Goal: Transaction & Acquisition: Obtain resource

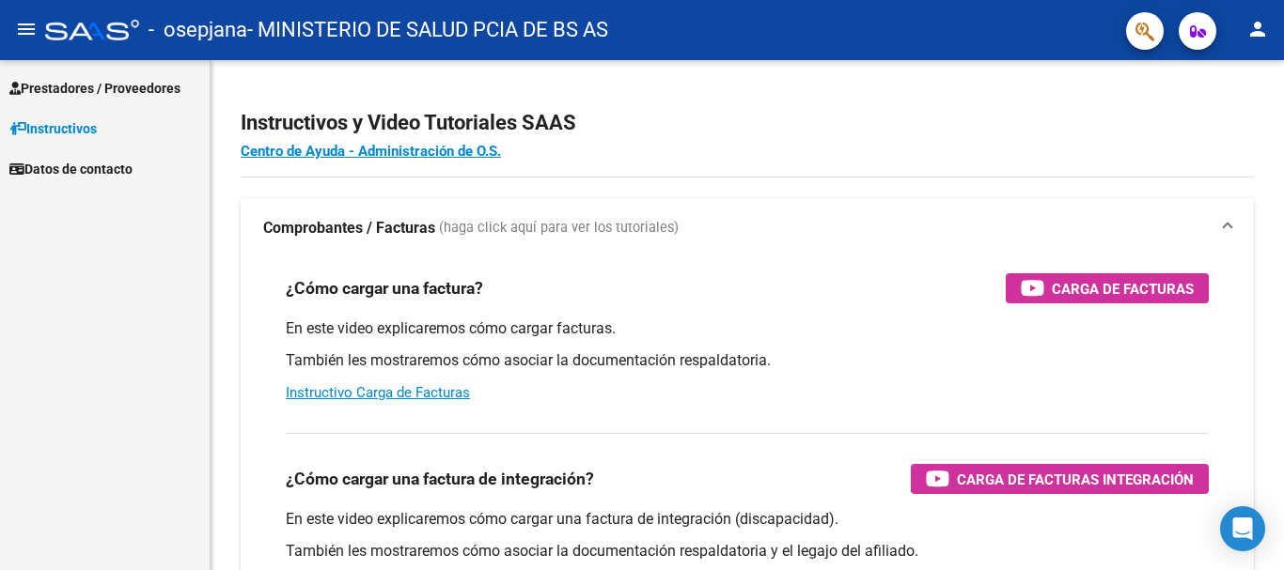
click at [1195, 44] on span "button" at bounding box center [1198, 31] width 16 height 38
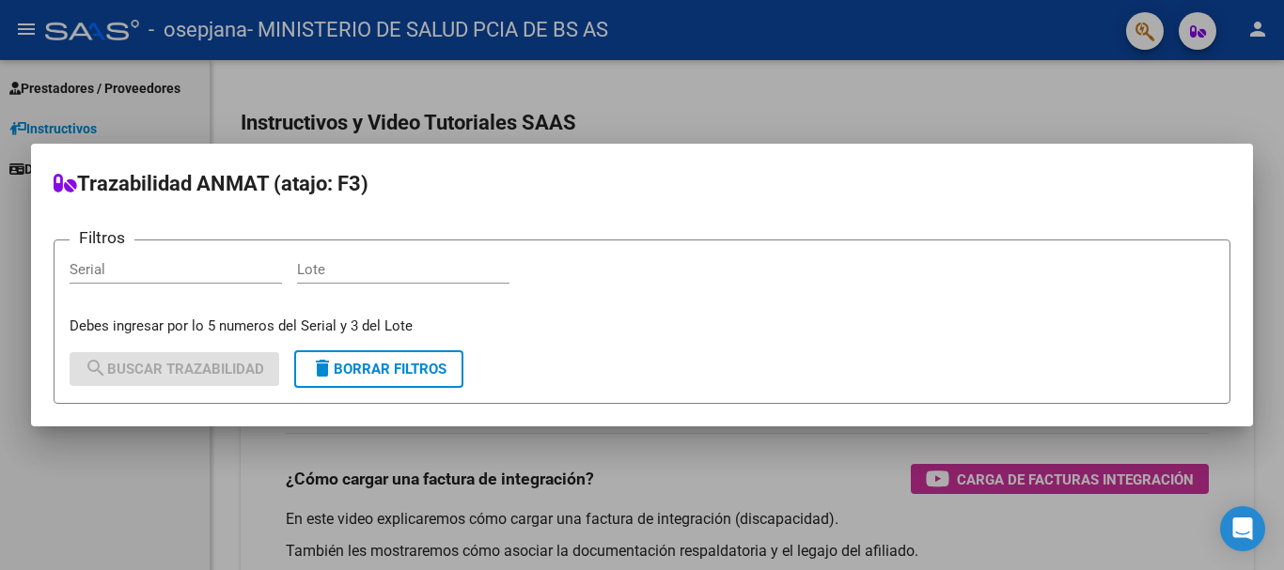
click at [994, 44] on div at bounding box center [642, 285] width 1284 height 570
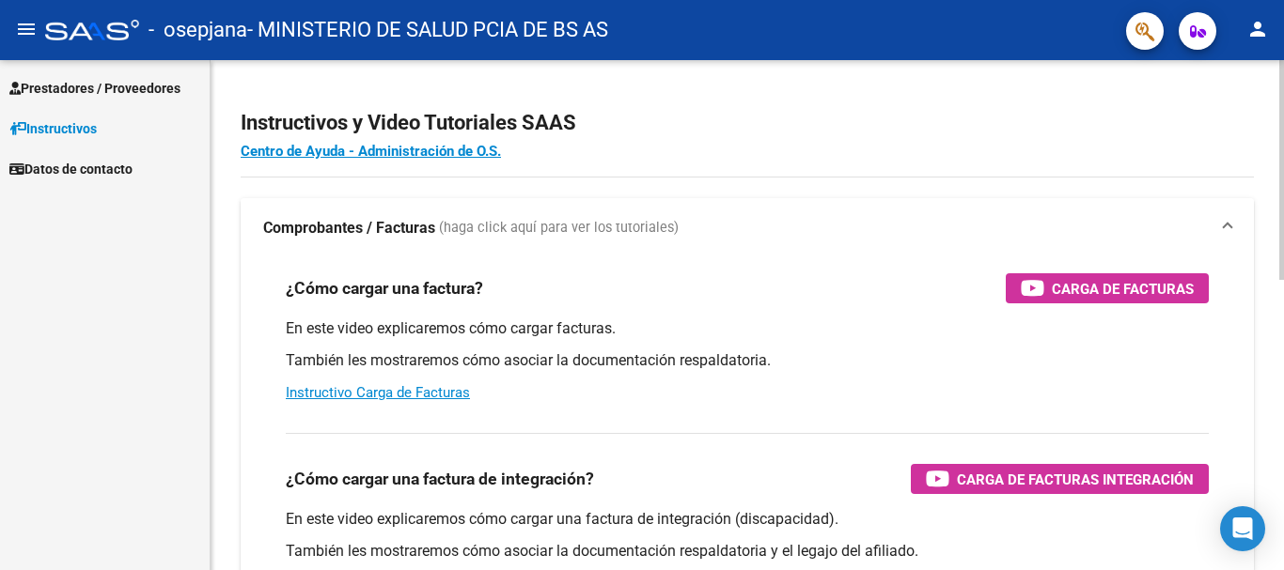
click at [1226, 226] on span at bounding box center [1228, 228] width 8 height 21
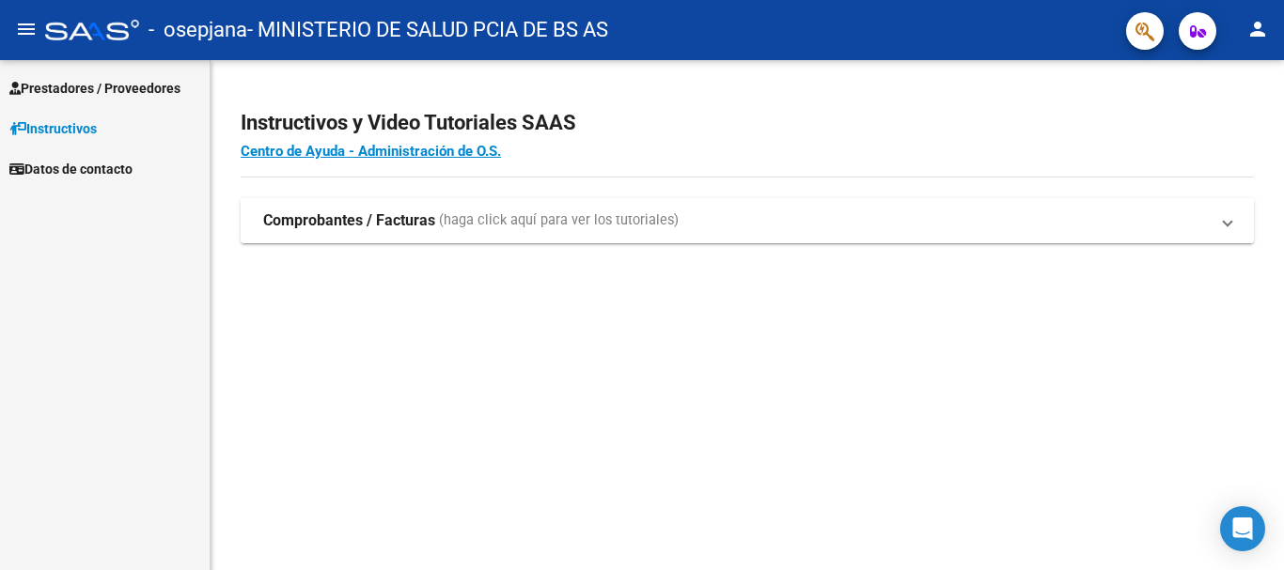
click at [1228, 231] on mat-expansion-panel-header "Comprobantes / Facturas (haga click aquí para ver los tutoriales)" at bounding box center [747, 220] width 1013 height 45
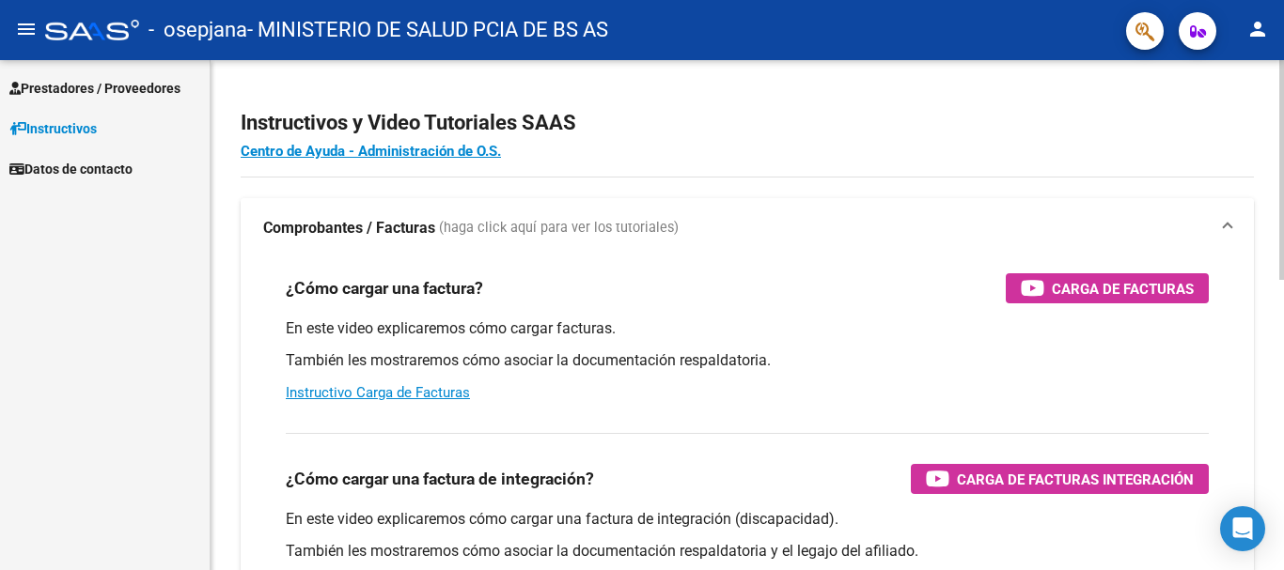
click at [383, 216] on mat-expansion-panel-header "Comprobantes / Facturas (haga click aquí para ver los tutoriales)" at bounding box center [747, 228] width 1013 height 60
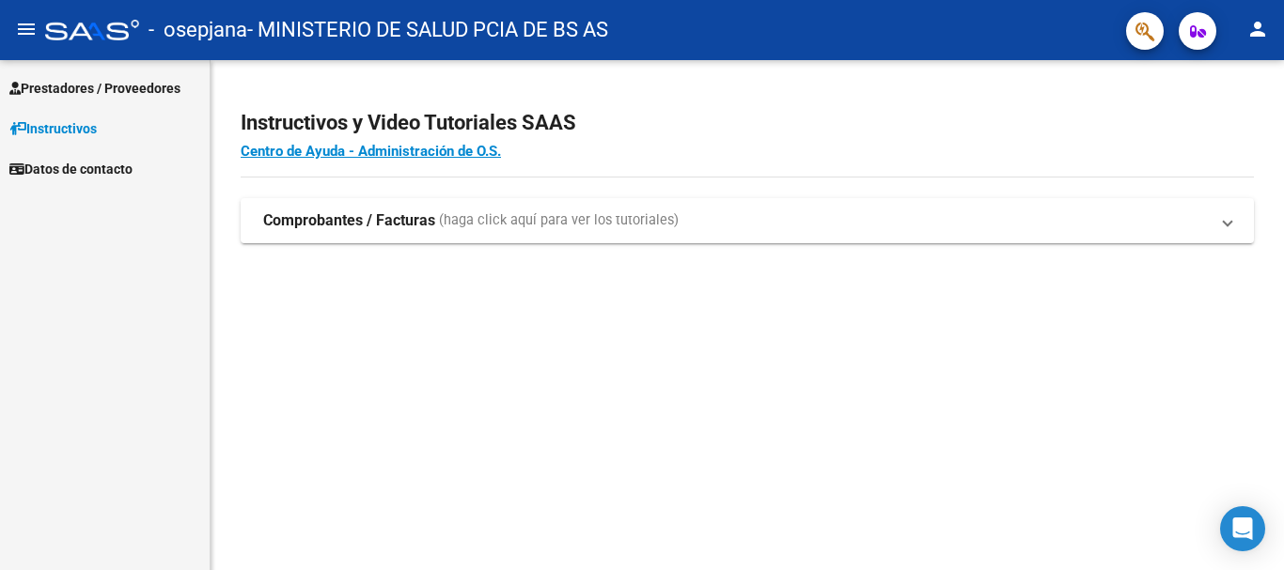
click at [83, 91] on span "Prestadores / Proveedores" at bounding box center [94, 88] width 171 height 21
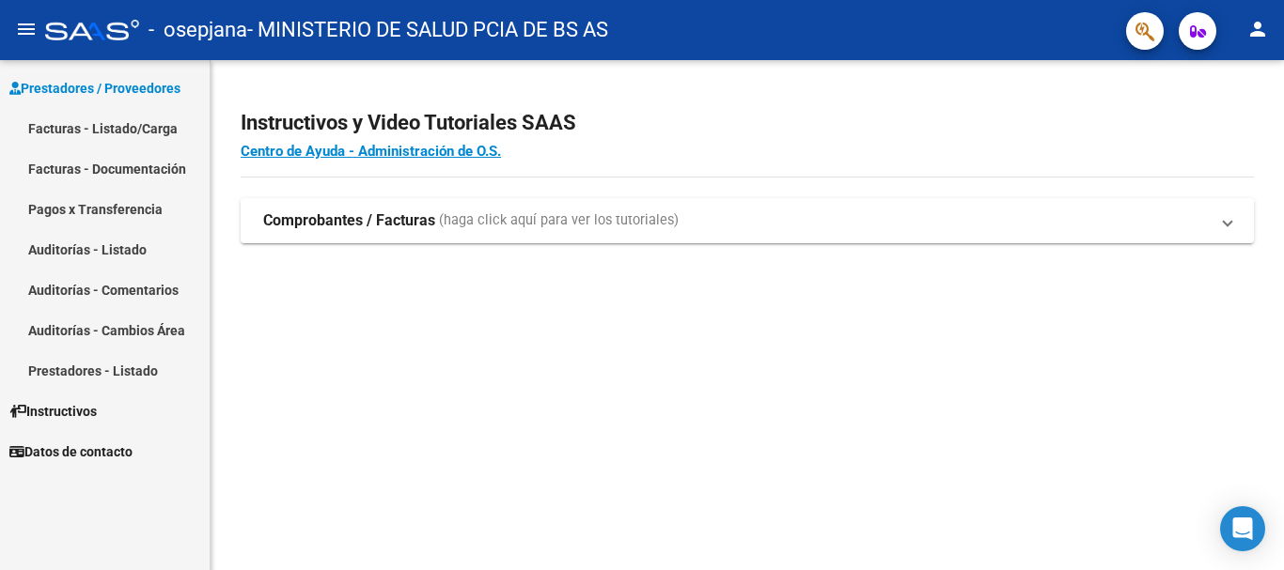
click at [102, 125] on link "Facturas - Listado/Carga" at bounding box center [105, 128] width 210 height 40
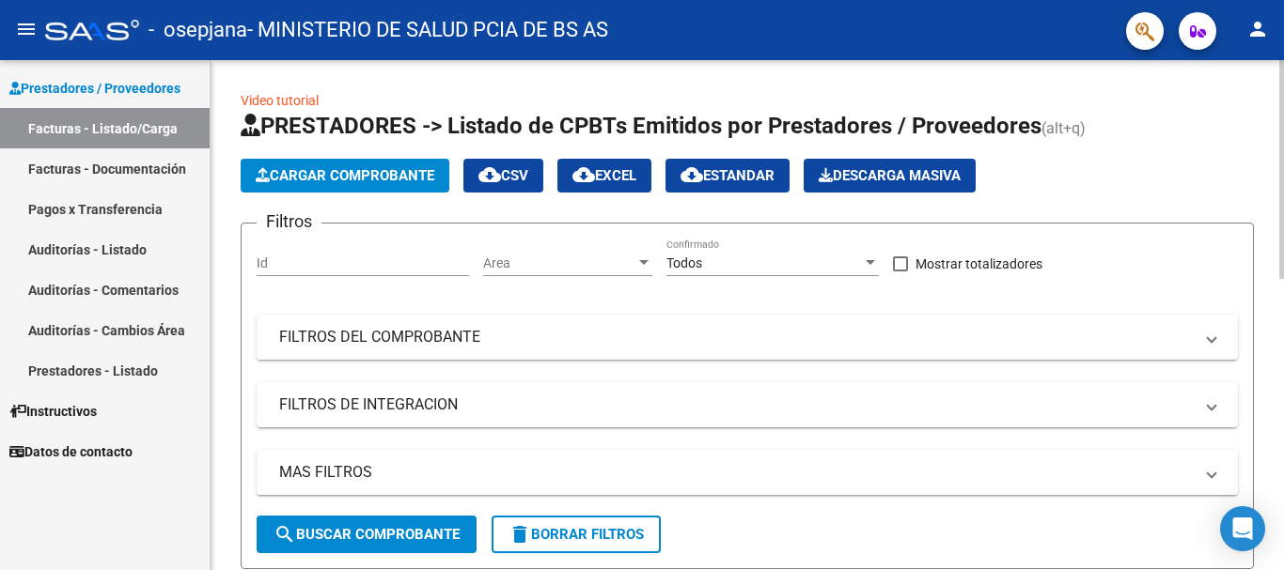
scroll to position [94, 0]
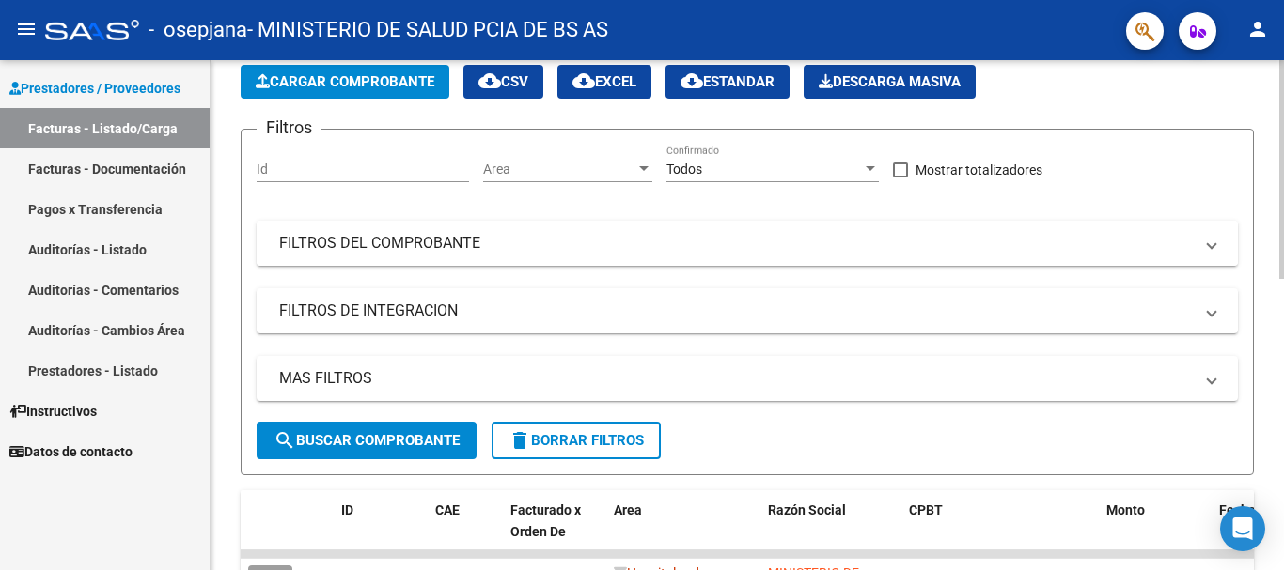
click at [468, 254] on mat-panel-title "FILTROS DEL COMPROBANTE" at bounding box center [736, 243] width 914 height 21
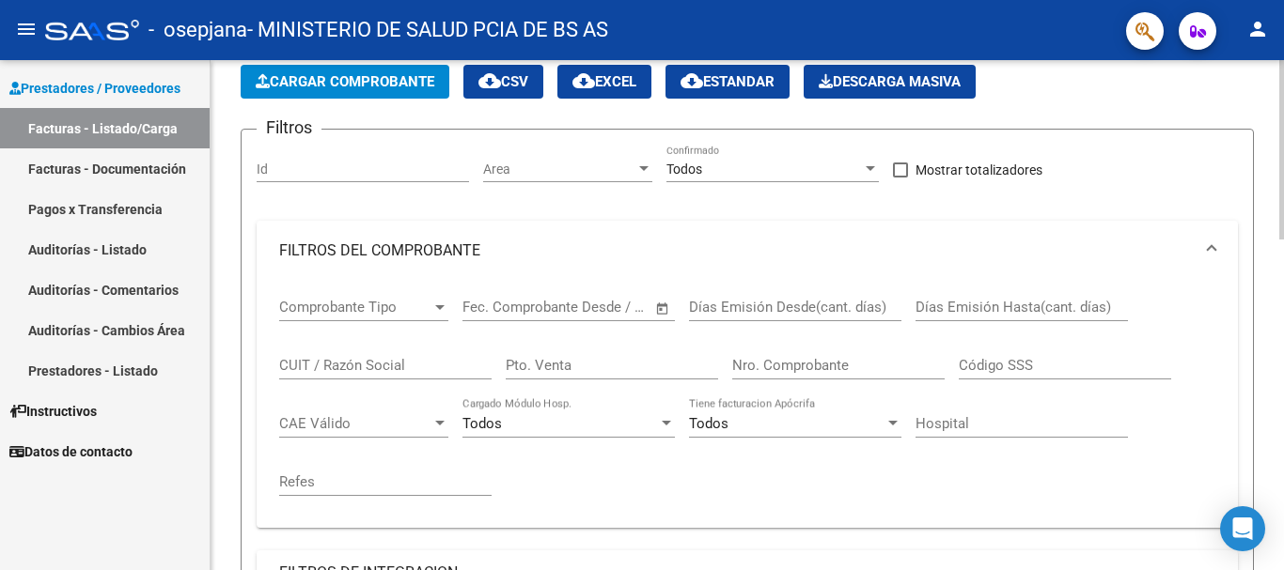
click at [413, 302] on span "Comprobante Tipo" at bounding box center [355, 307] width 152 height 17
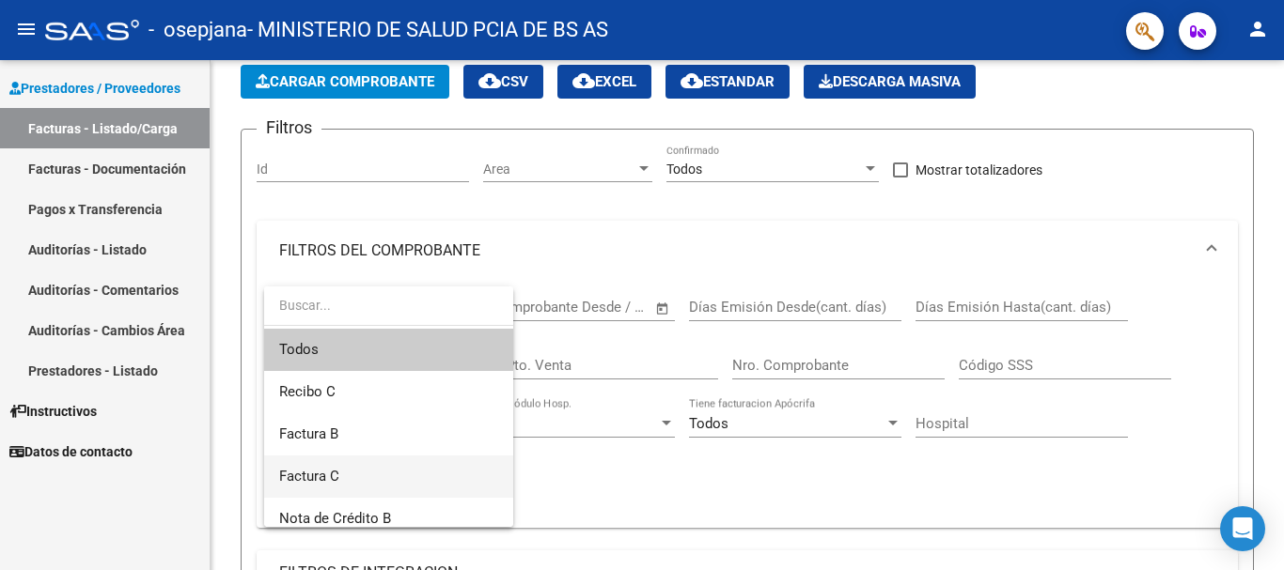
click at [374, 476] on span "Factura C" at bounding box center [388, 477] width 219 height 42
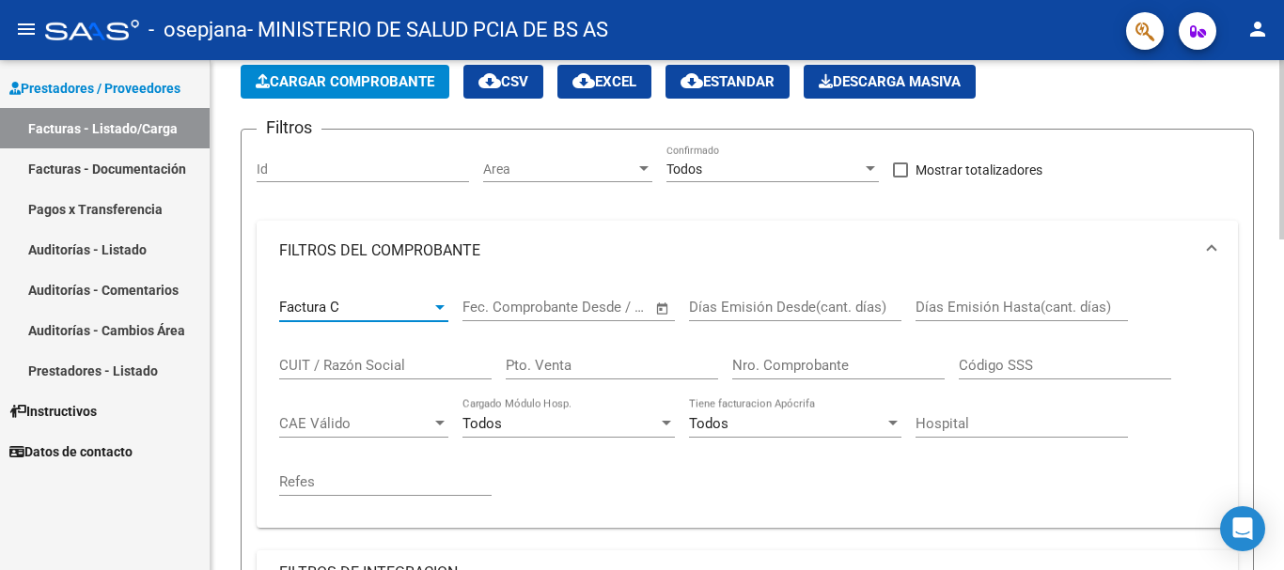
click at [540, 308] on input "text" at bounding box center [585, 307] width 91 height 17
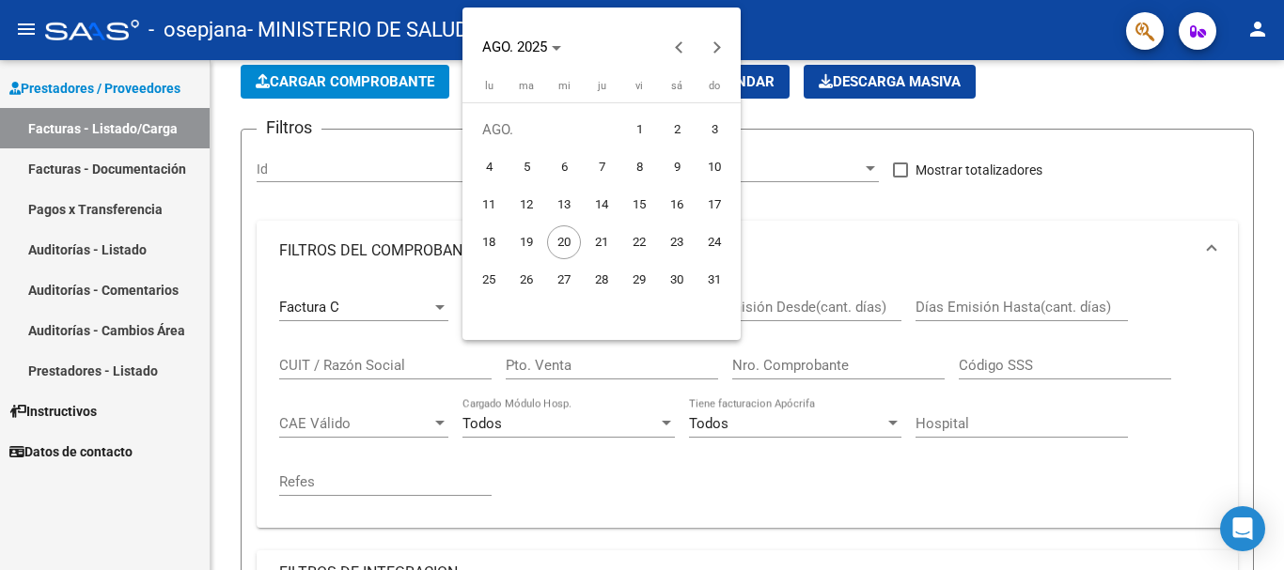
click at [262, 247] on div at bounding box center [642, 285] width 1284 height 570
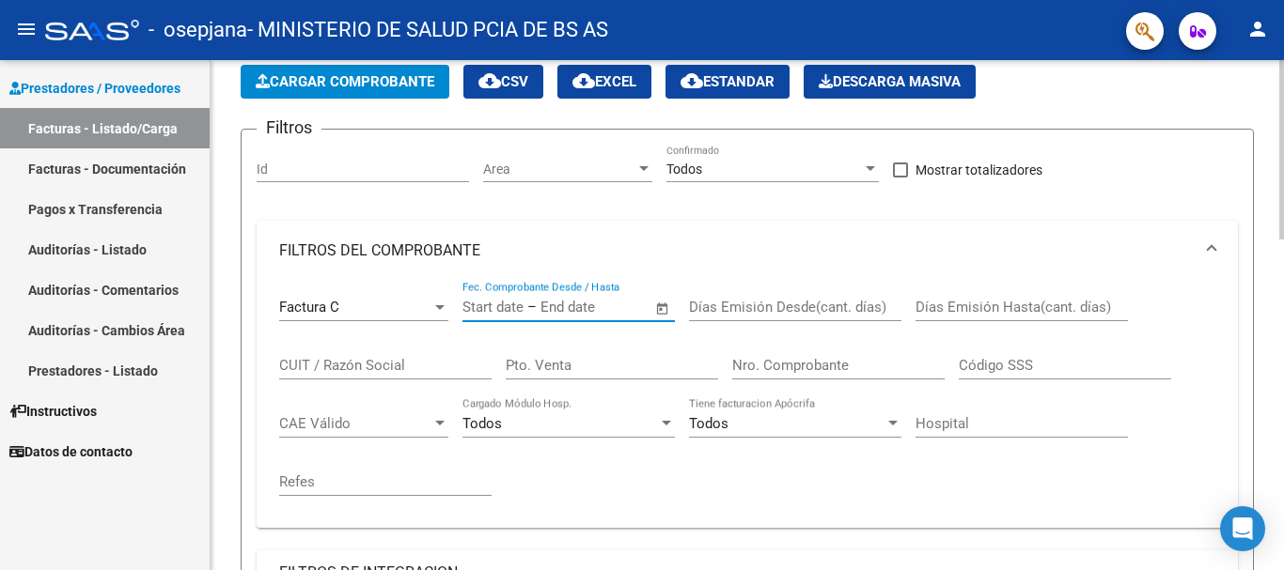
click at [414, 369] on input "CUIT / Razón Social" at bounding box center [385, 365] width 212 height 17
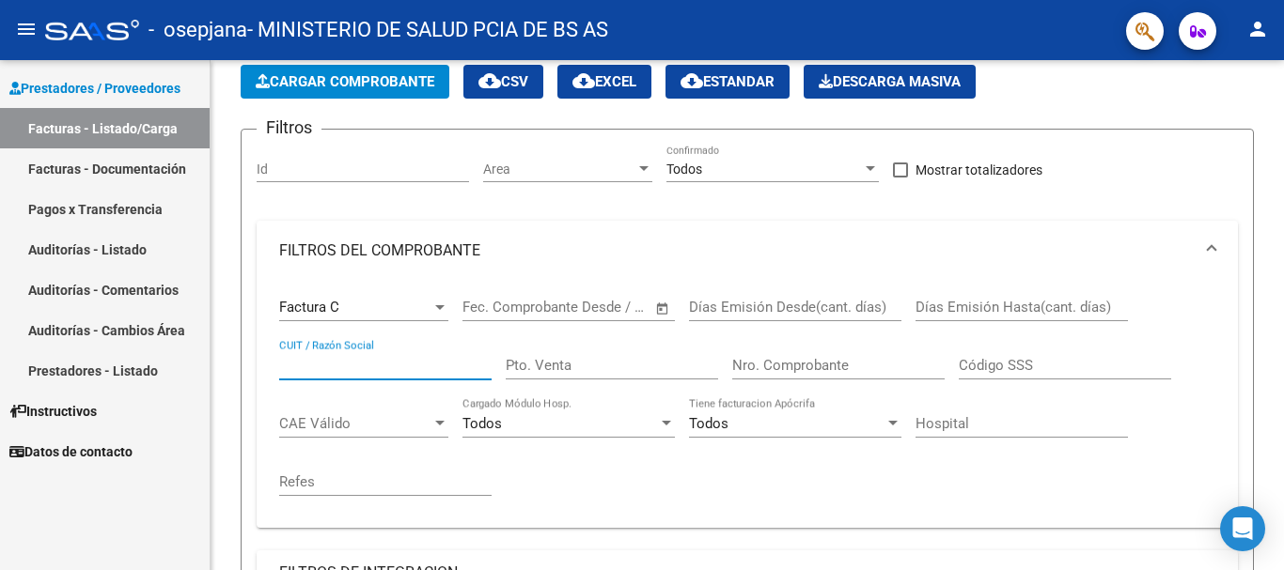
click at [1261, 34] on mat-icon "person" at bounding box center [1257, 29] width 23 height 23
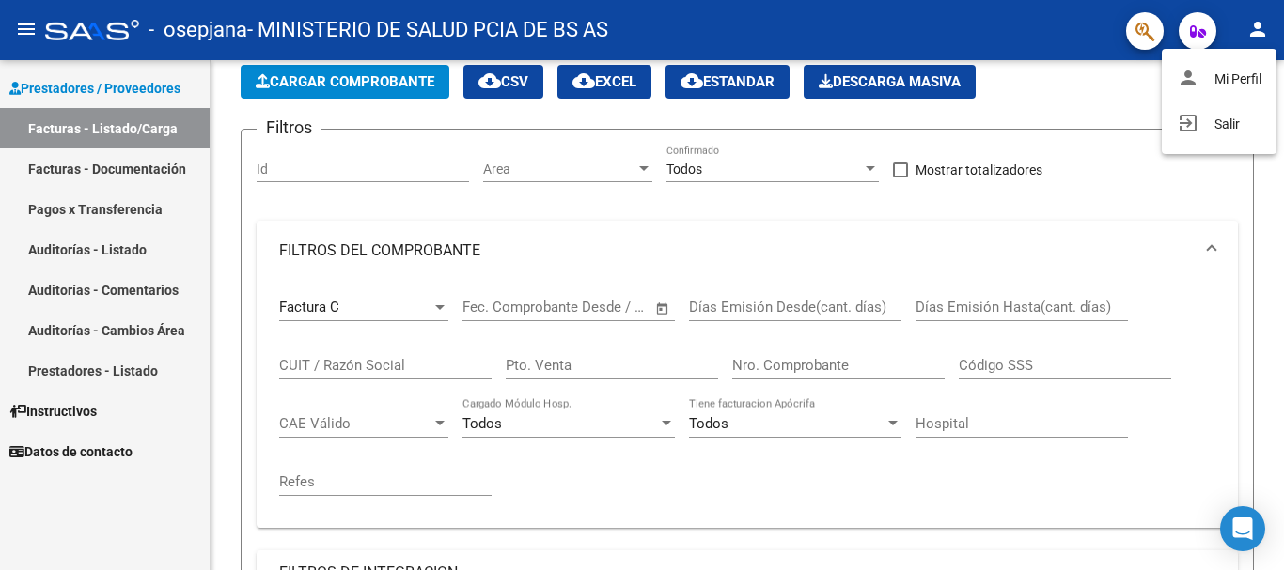
click at [514, 318] on div at bounding box center [642, 285] width 1284 height 570
click at [514, 309] on input "text" at bounding box center [492, 307] width 61 height 17
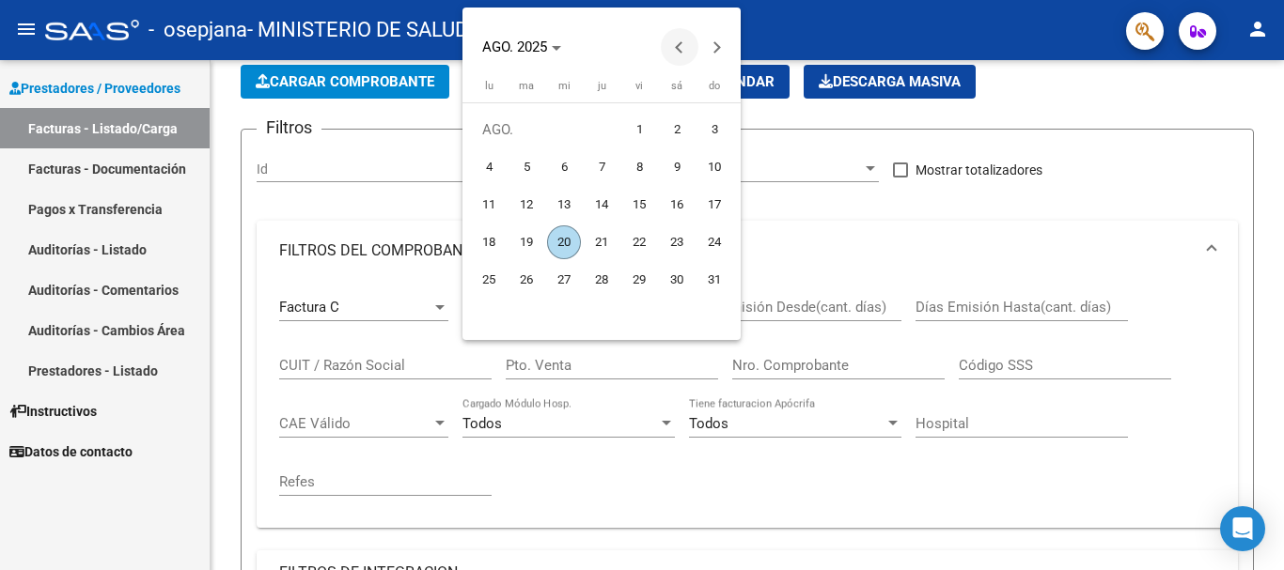
click at [677, 46] on button "Previous month" at bounding box center [680, 47] width 38 height 38
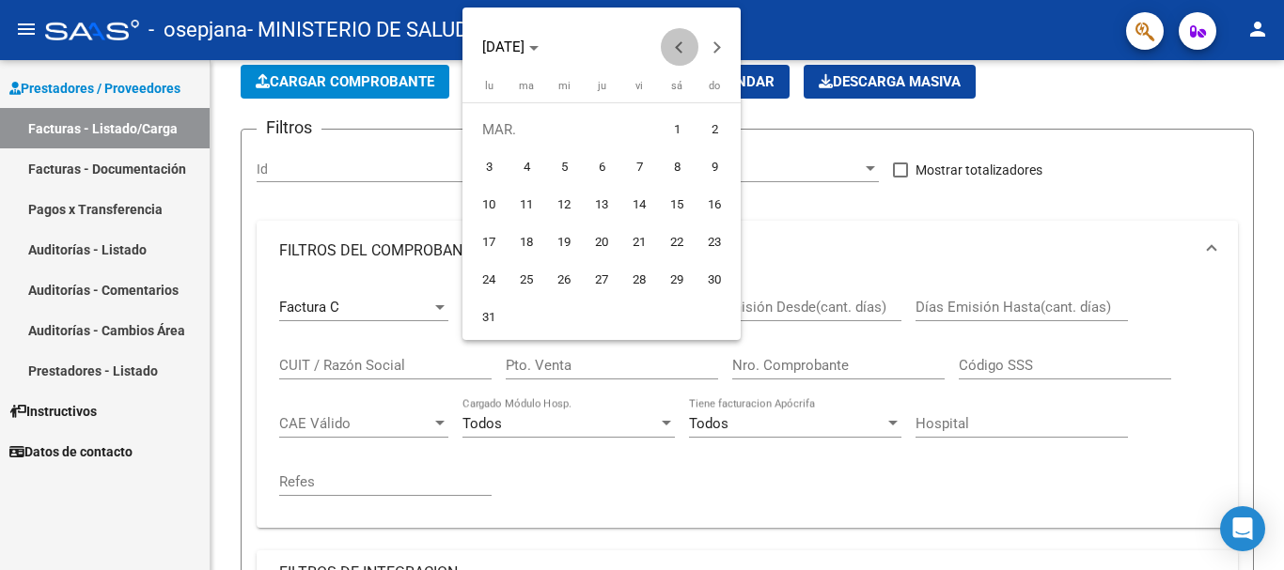
click at [677, 46] on button "Previous month" at bounding box center [680, 47] width 38 height 38
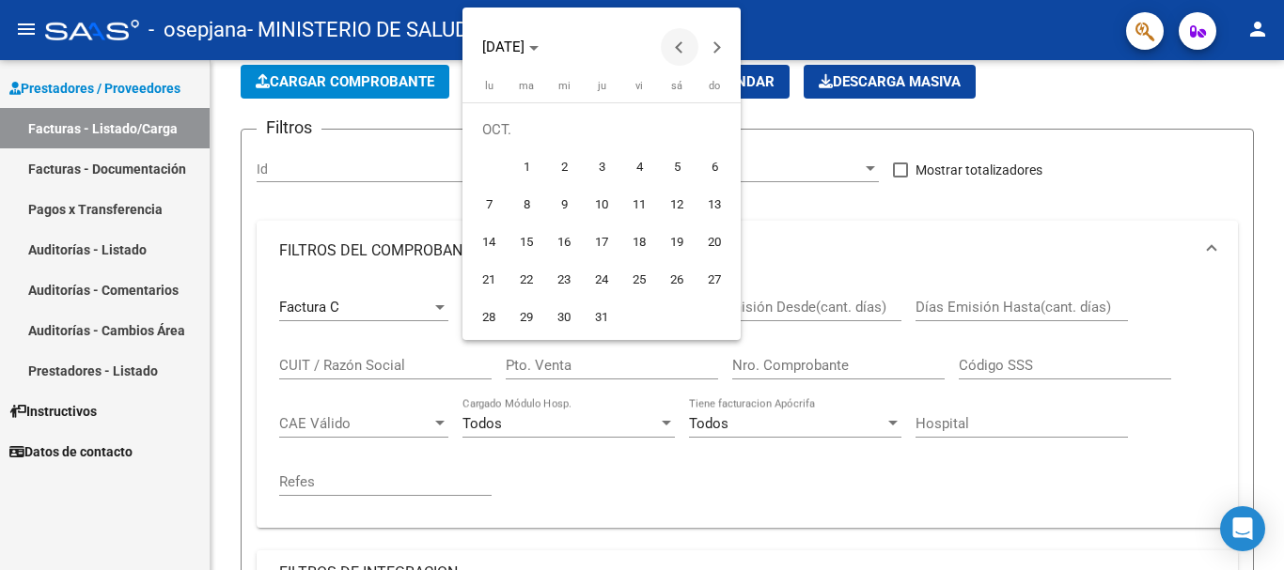
click at [677, 46] on button "Previous month" at bounding box center [680, 47] width 38 height 38
click at [489, 168] on span "1" at bounding box center [489, 167] width 34 height 34
type input "[DATE]"
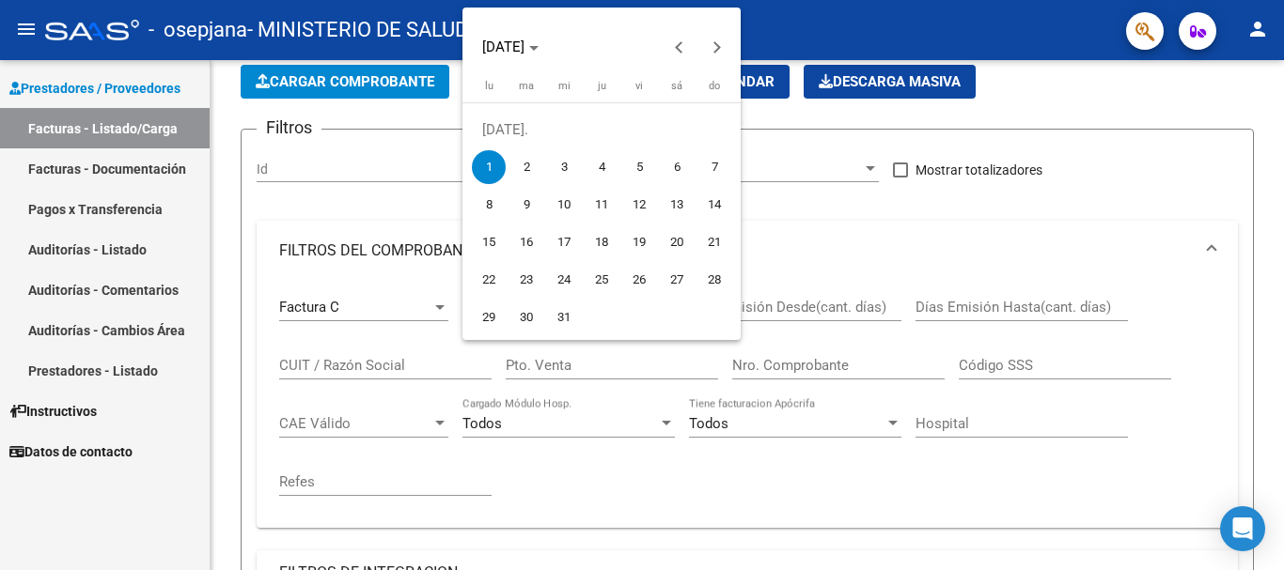
click at [687, 414] on div at bounding box center [642, 285] width 1284 height 570
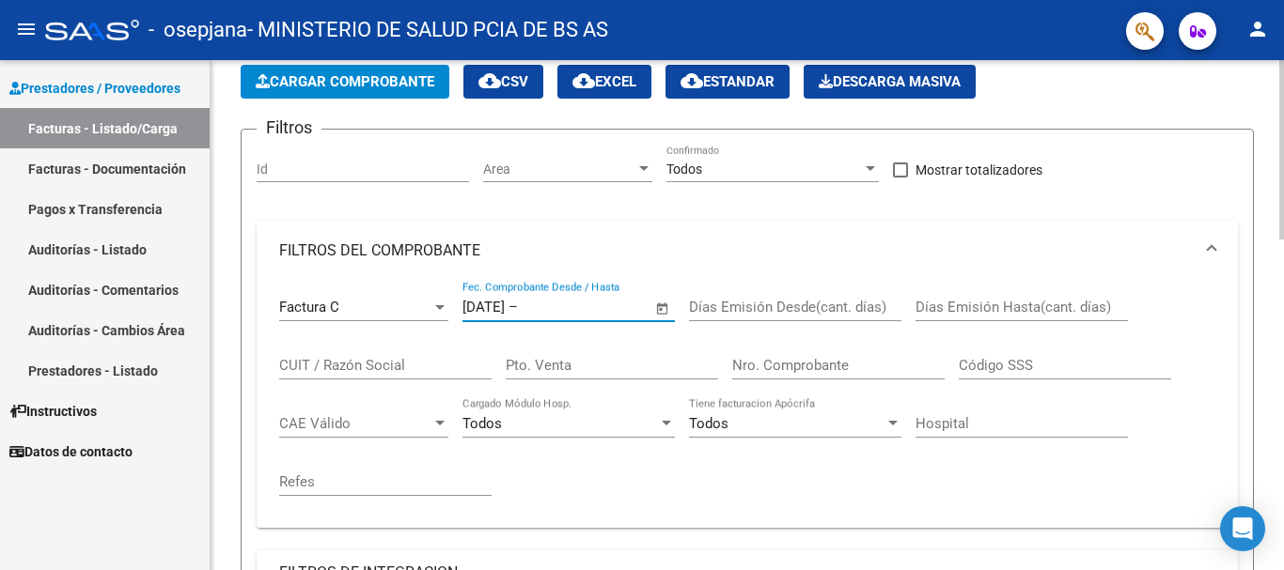
click at [518, 306] on span "–" at bounding box center [512, 307] width 9 height 17
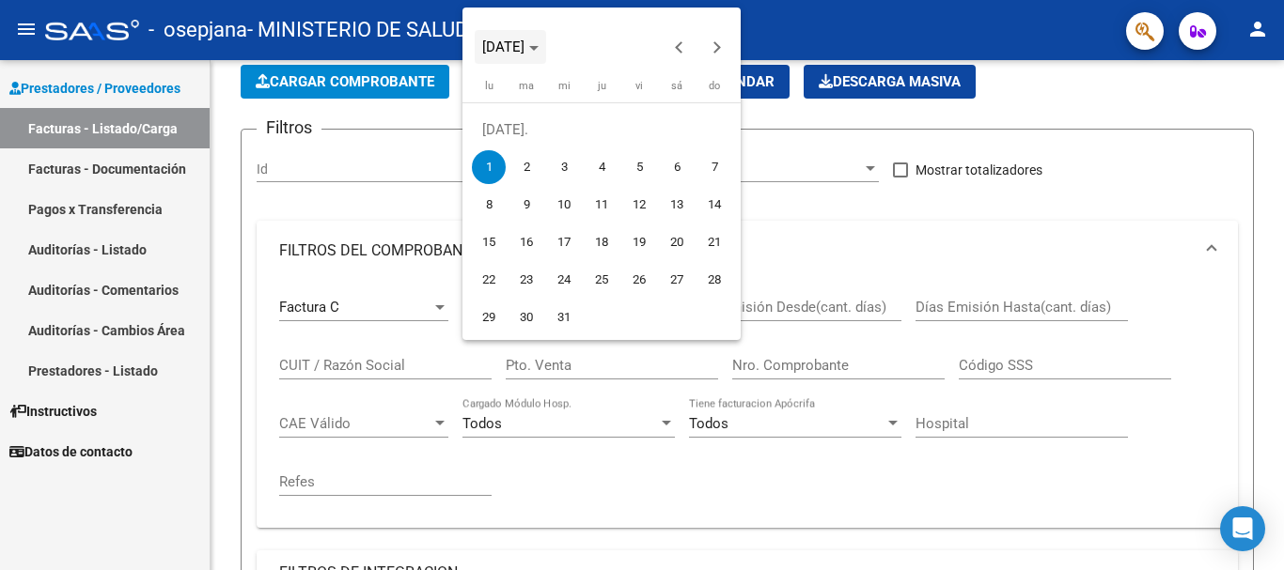
click at [539, 50] on icon "Choose month and year" at bounding box center [533, 48] width 9 height 5
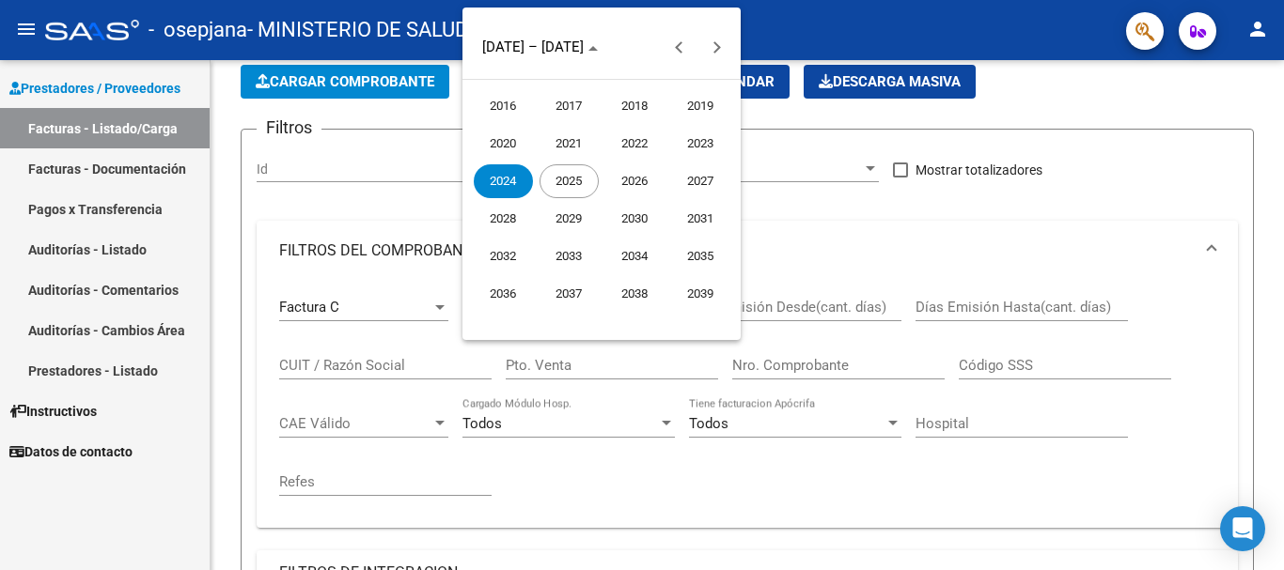
click at [569, 192] on span "2025" at bounding box center [568, 181] width 59 height 34
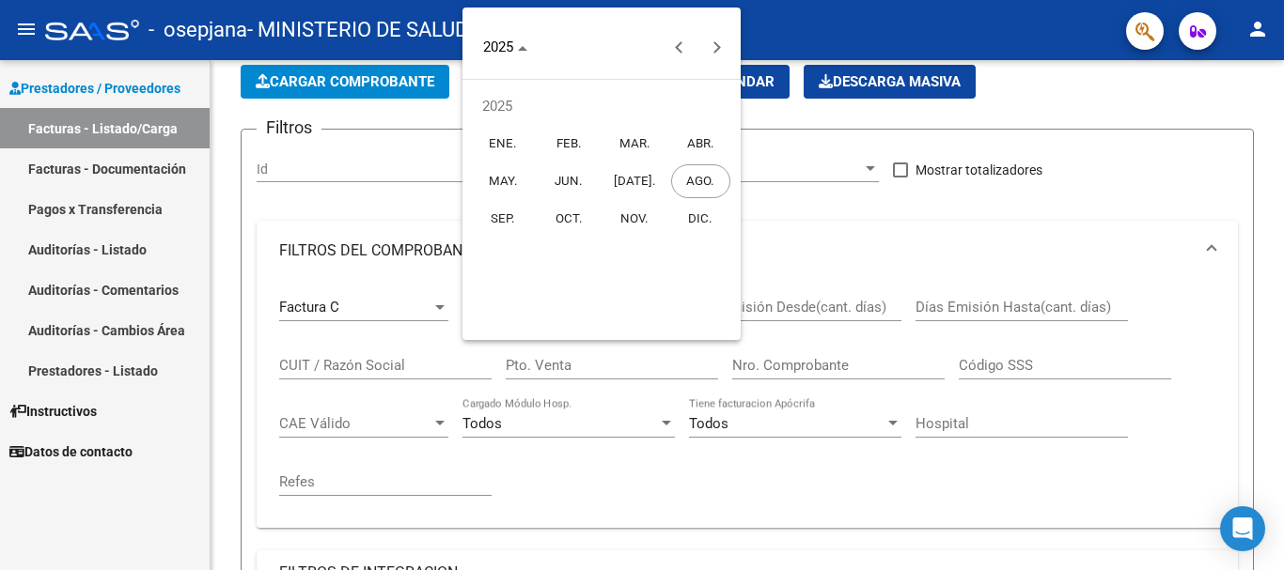
click at [700, 189] on span "AGO." at bounding box center [700, 181] width 59 height 34
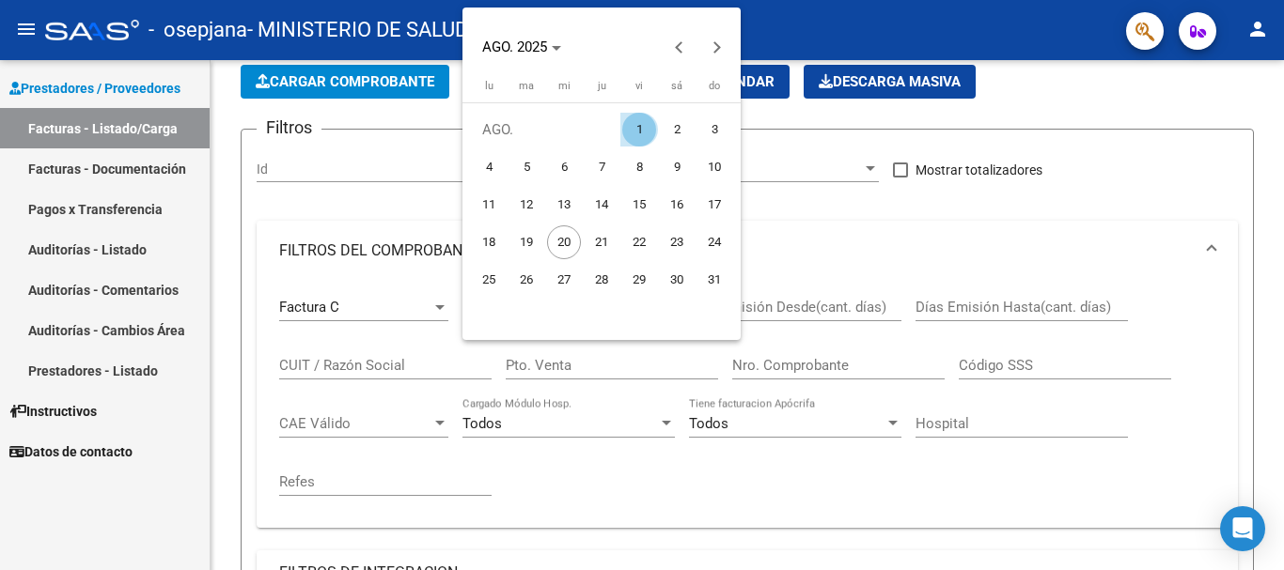
click at [640, 125] on span "1" at bounding box center [639, 130] width 34 height 34
type input "[DATE]"
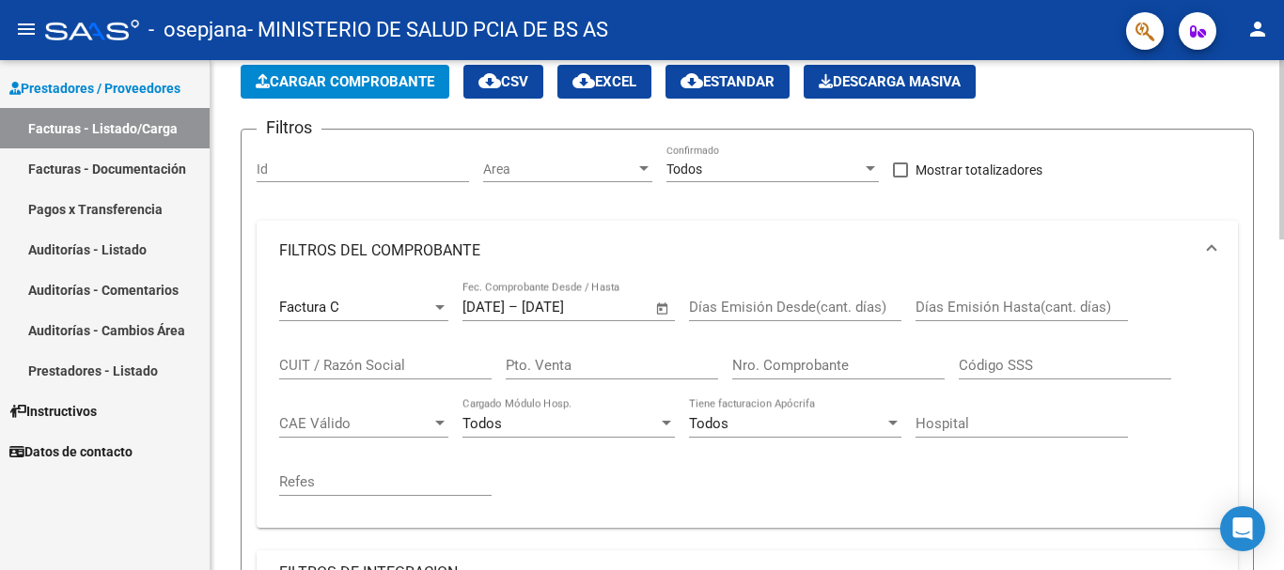
click at [718, 305] on input "Días Emisión Desde(cant. días)" at bounding box center [795, 307] width 212 height 17
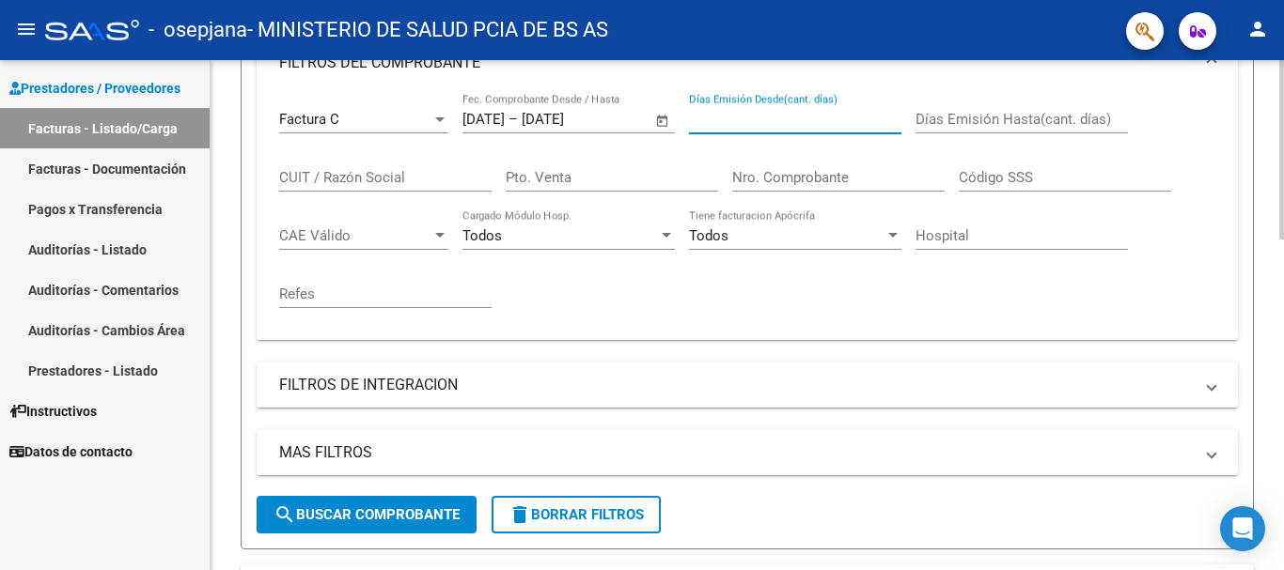
click at [582, 184] on input "Pto. Venta" at bounding box center [612, 177] width 212 height 17
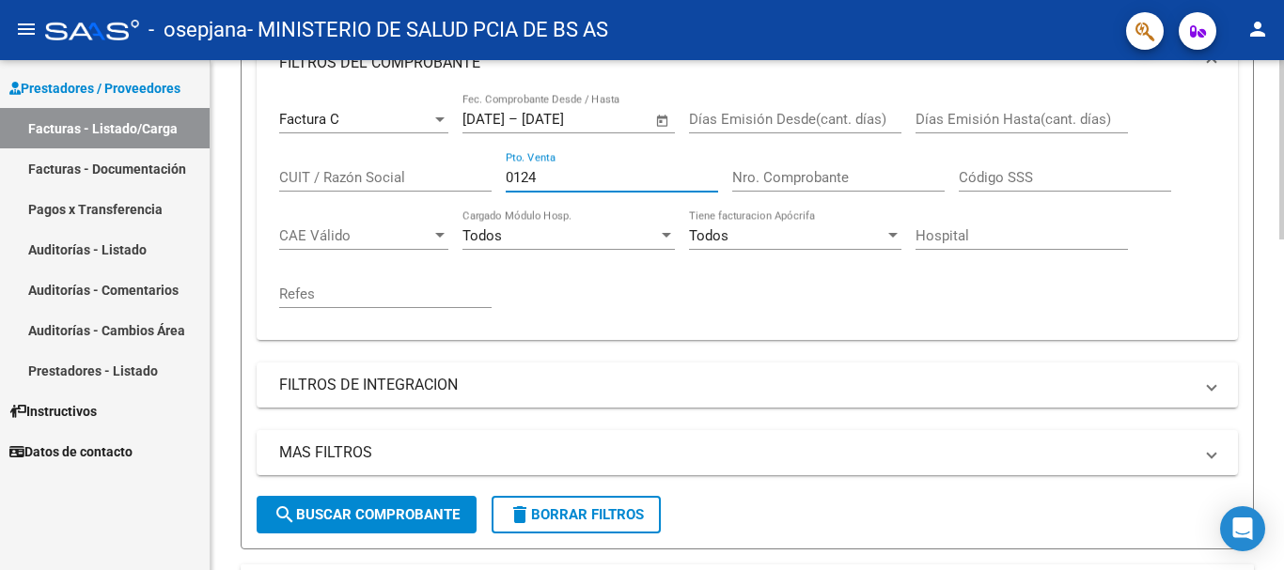
type input "0124"
click at [778, 178] on input "Nro. Comprobante" at bounding box center [838, 177] width 212 height 17
type input "00014030"
click at [629, 291] on div "Factura C Comprobante Tipo [DATE] [DATE] – [DATE] End date Fec. Comprobante Des…" at bounding box center [747, 209] width 936 height 232
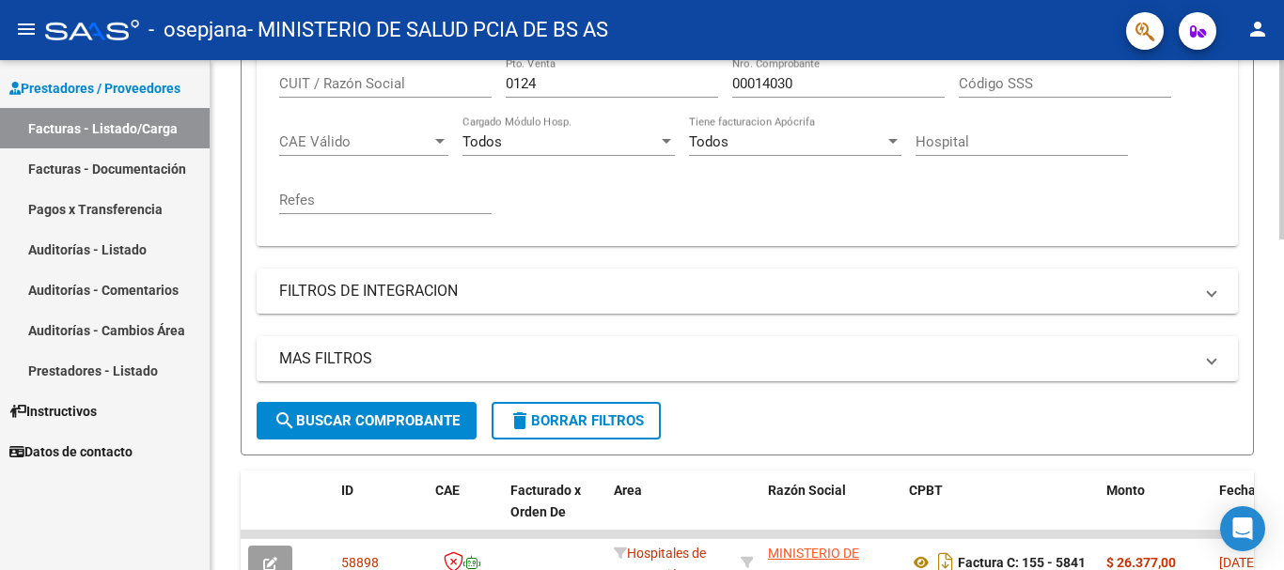
click at [421, 423] on span "search Buscar Comprobante" at bounding box center [366, 421] width 186 height 17
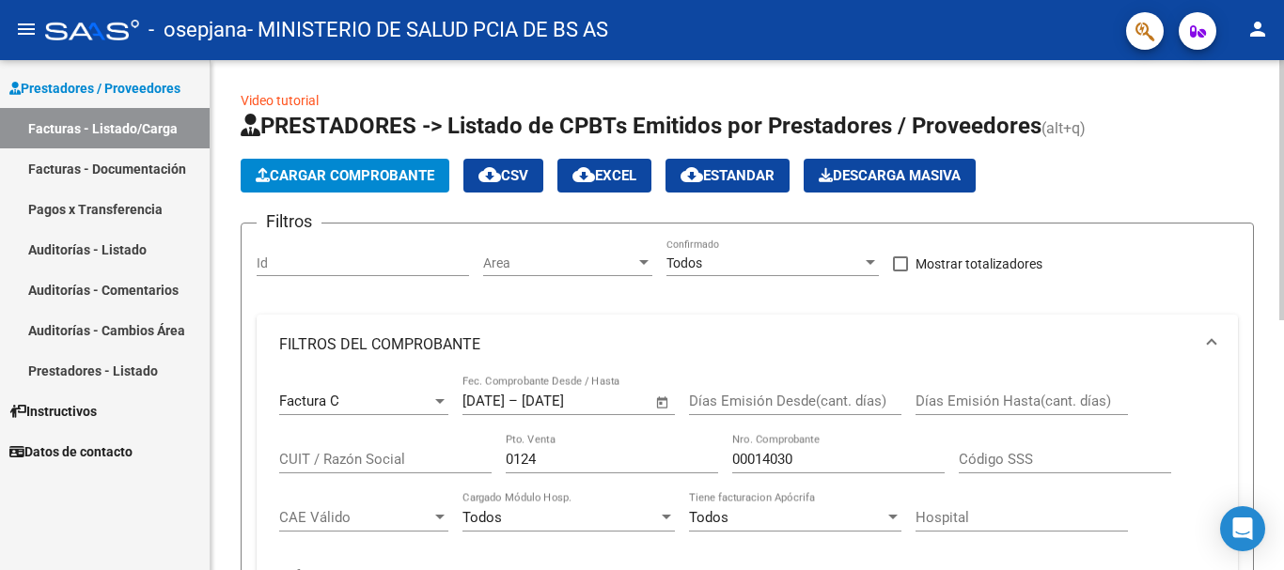
scroll to position [94, 0]
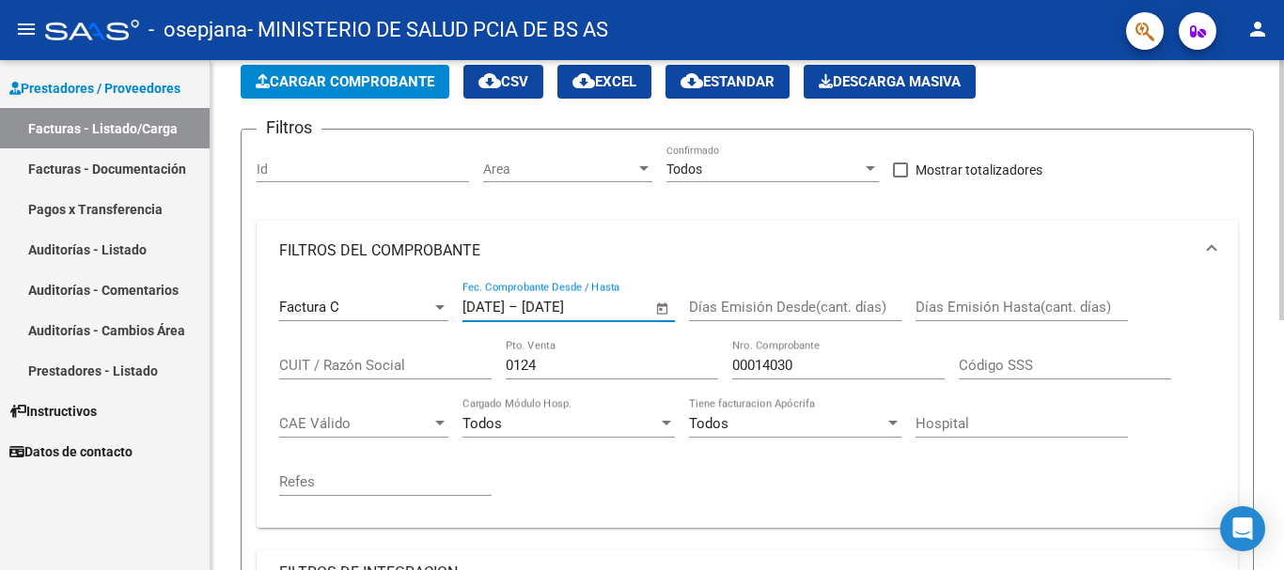
click at [474, 311] on input "[DATE]" at bounding box center [483, 307] width 42 height 17
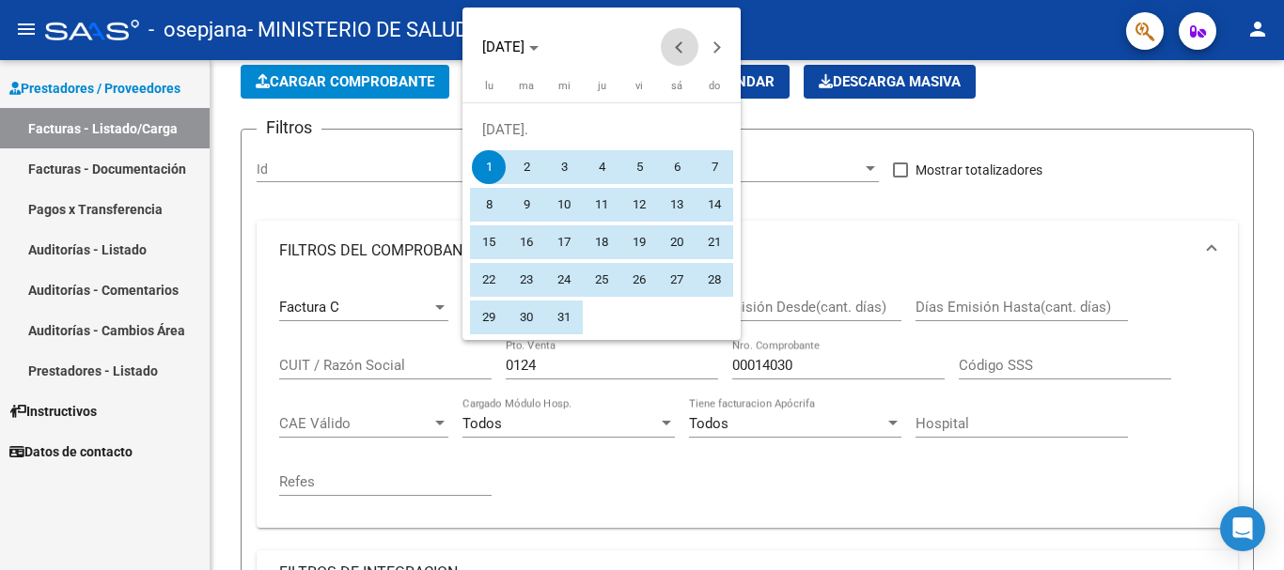
click at [679, 41] on button "Previous month" at bounding box center [680, 47] width 38 height 38
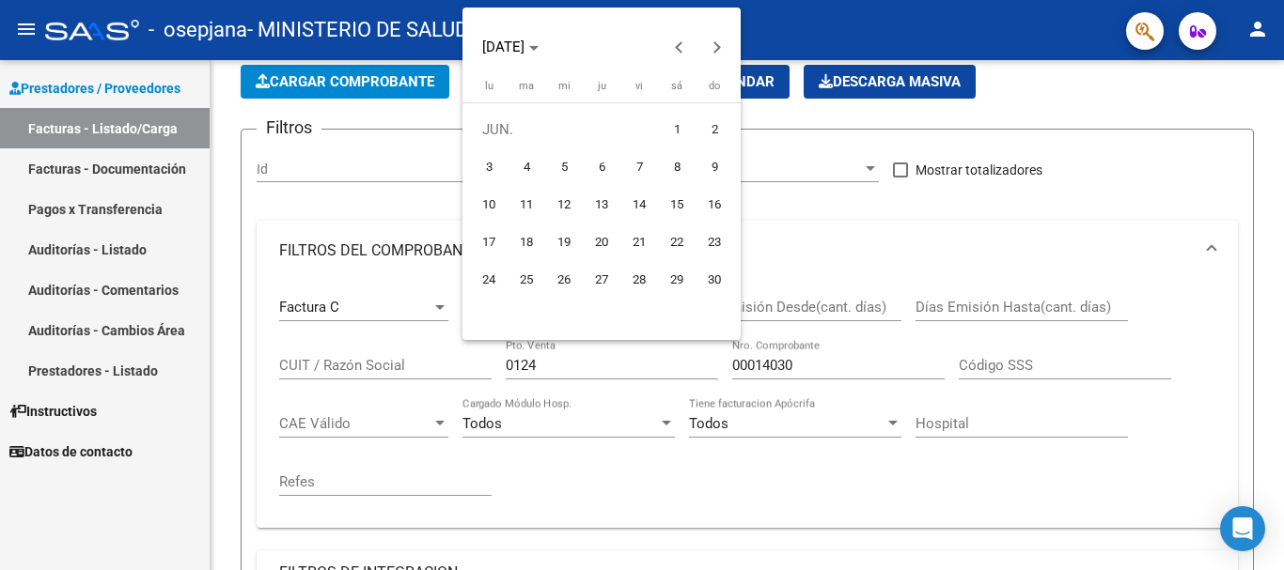
click at [669, 134] on span "1" at bounding box center [677, 130] width 34 height 34
type input "[DATE]"
click at [721, 490] on div at bounding box center [642, 285] width 1284 height 570
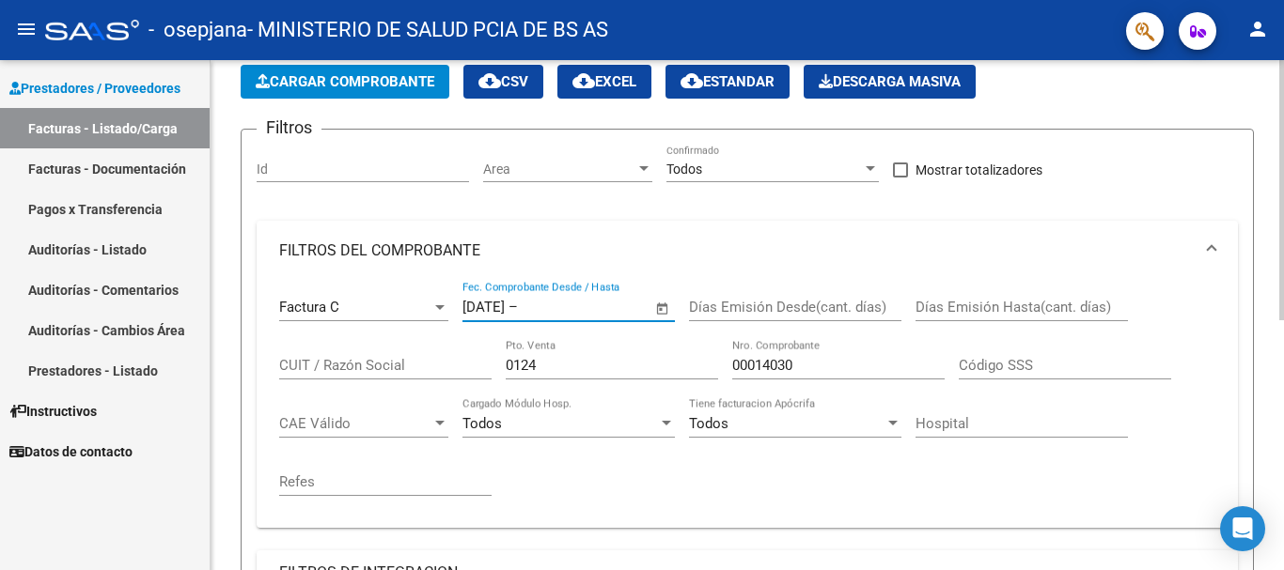
click at [549, 303] on input "text" at bounding box center [567, 307] width 91 height 17
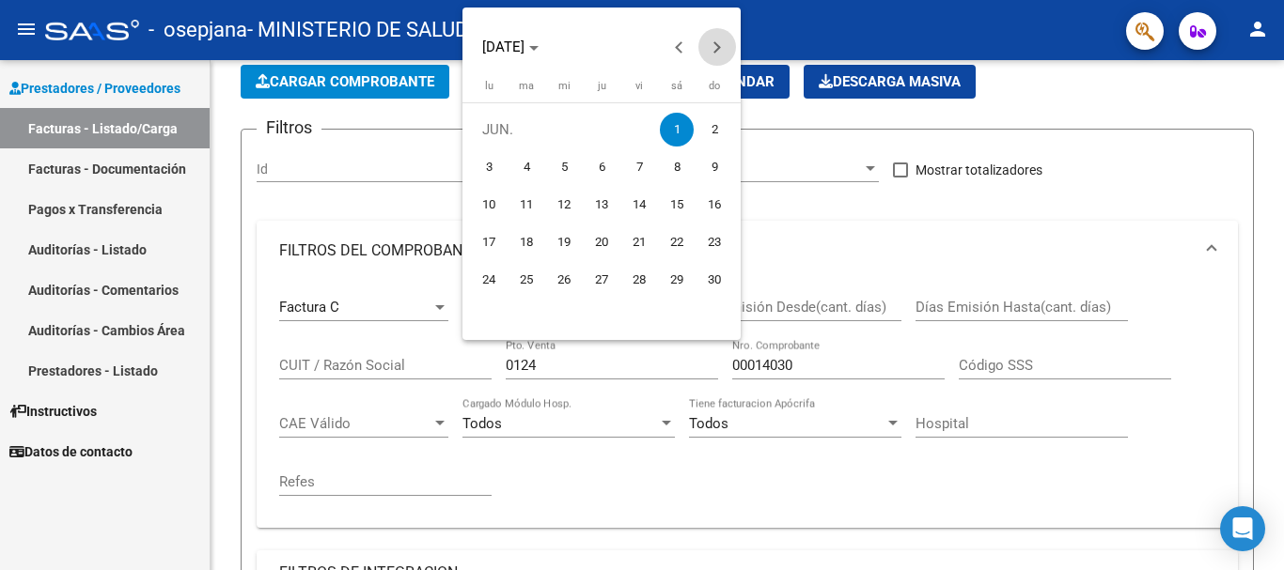
click at [711, 46] on button "Next month" at bounding box center [717, 47] width 38 height 38
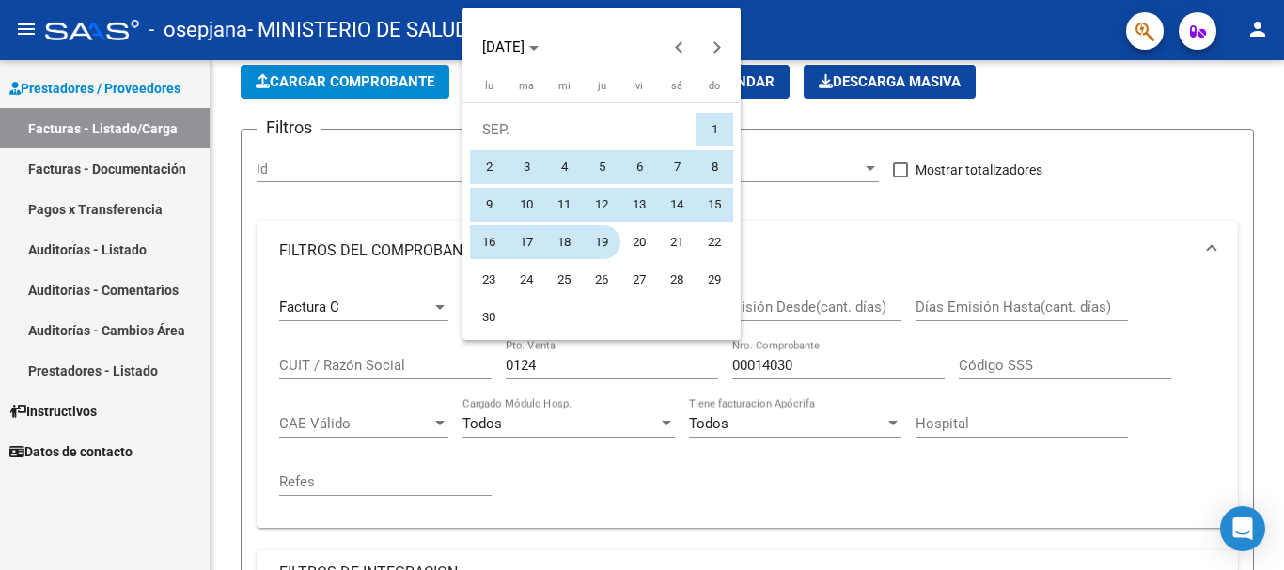
click at [599, 259] on button "19" at bounding box center [602, 243] width 38 height 38
type input "[DATE]"
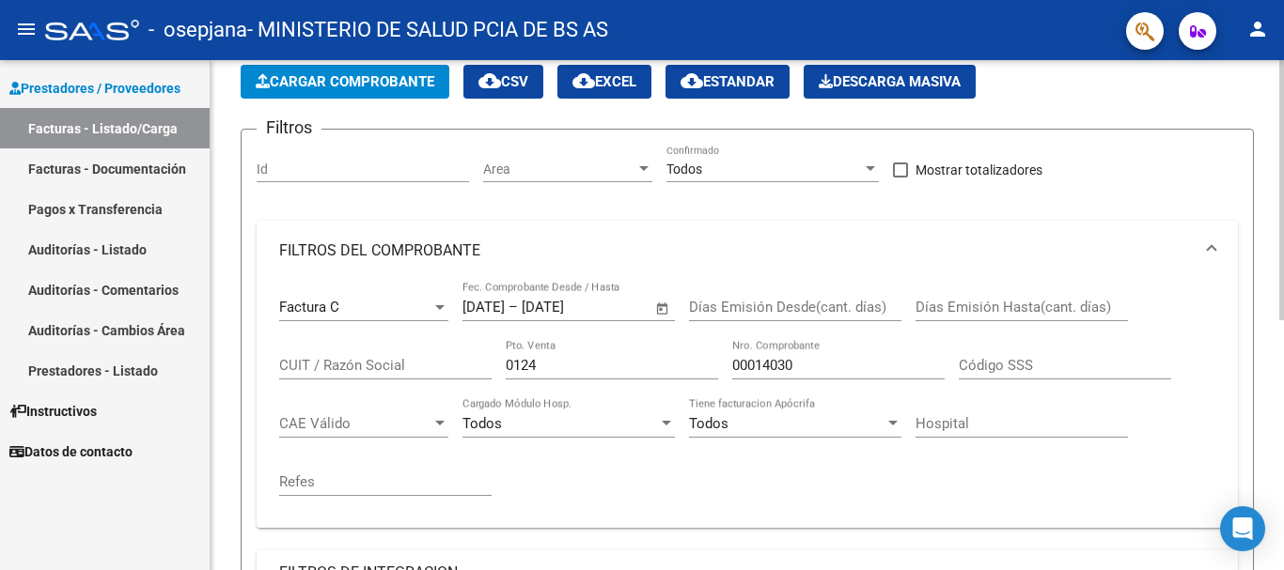
click at [644, 469] on div "Factura C Comprobante Tipo [DATE] [DATE] – [DATE] [DATE] Fec. Comprobante Desde…" at bounding box center [747, 397] width 936 height 232
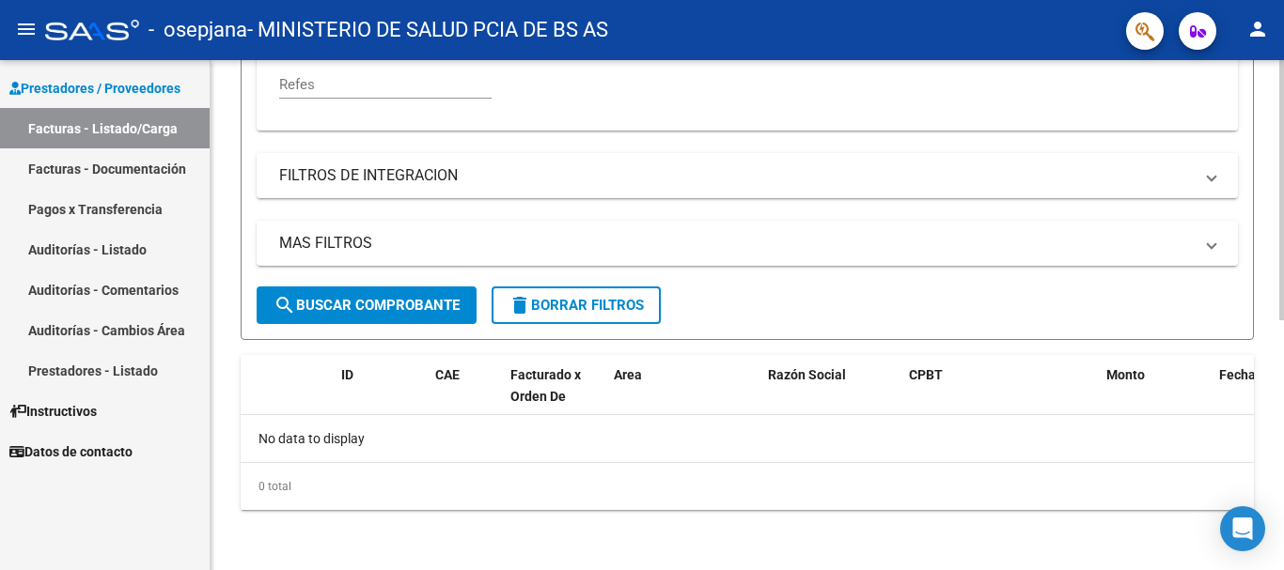
click at [416, 310] on span "search Buscar Comprobante" at bounding box center [366, 305] width 186 height 17
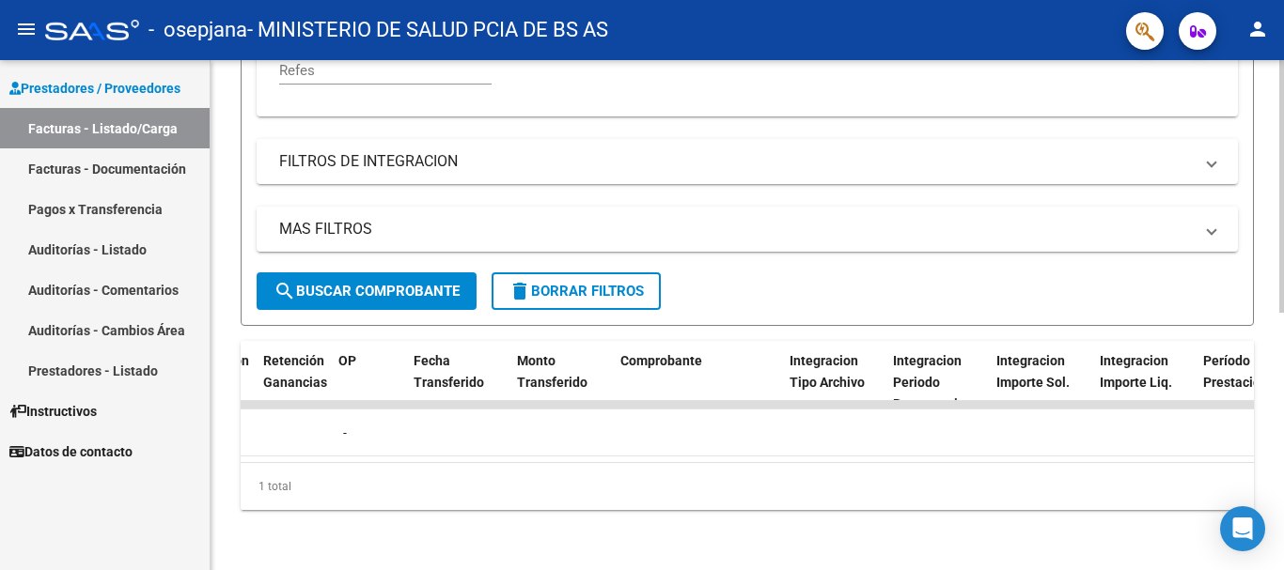
scroll to position [0, 0]
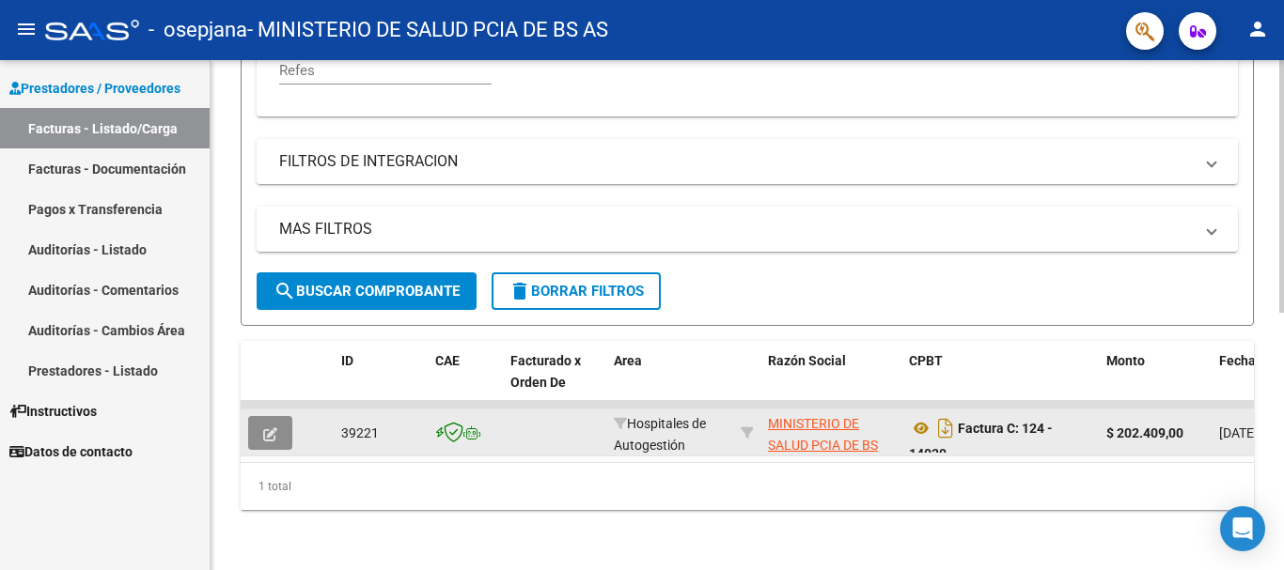
click at [258, 416] on button "button" at bounding box center [270, 433] width 44 height 34
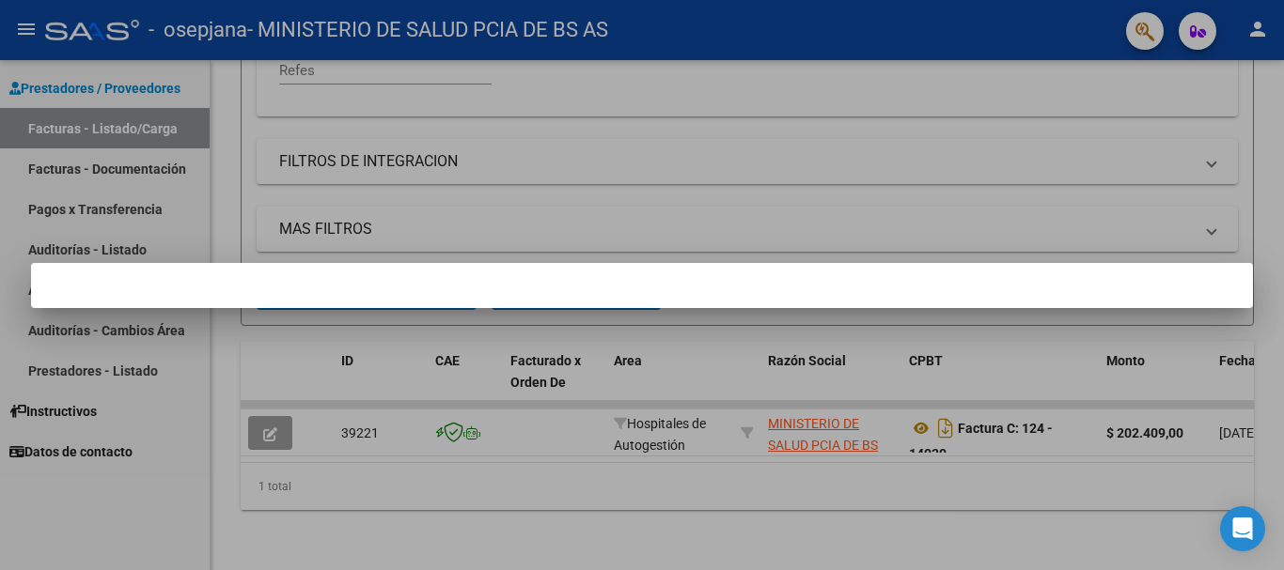
click at [824, 223] on div at bounding box center [642, 285] width 1284 height 570
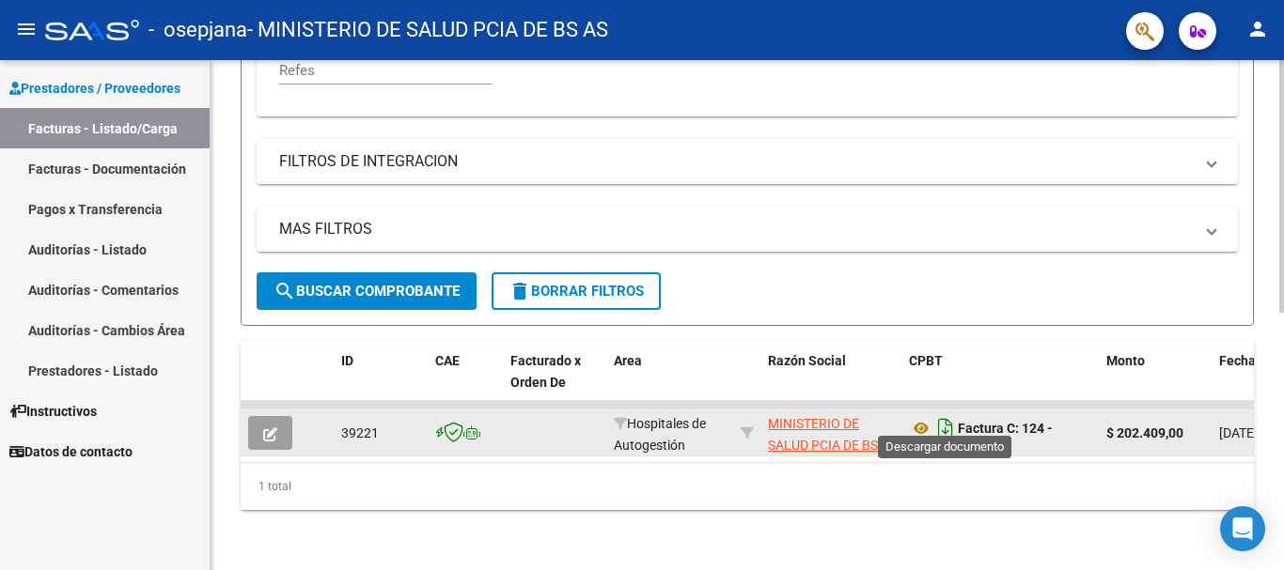
click at [945, 416] on icon "Descargar documento" at bounding box center [945, 429] width 24 height 30
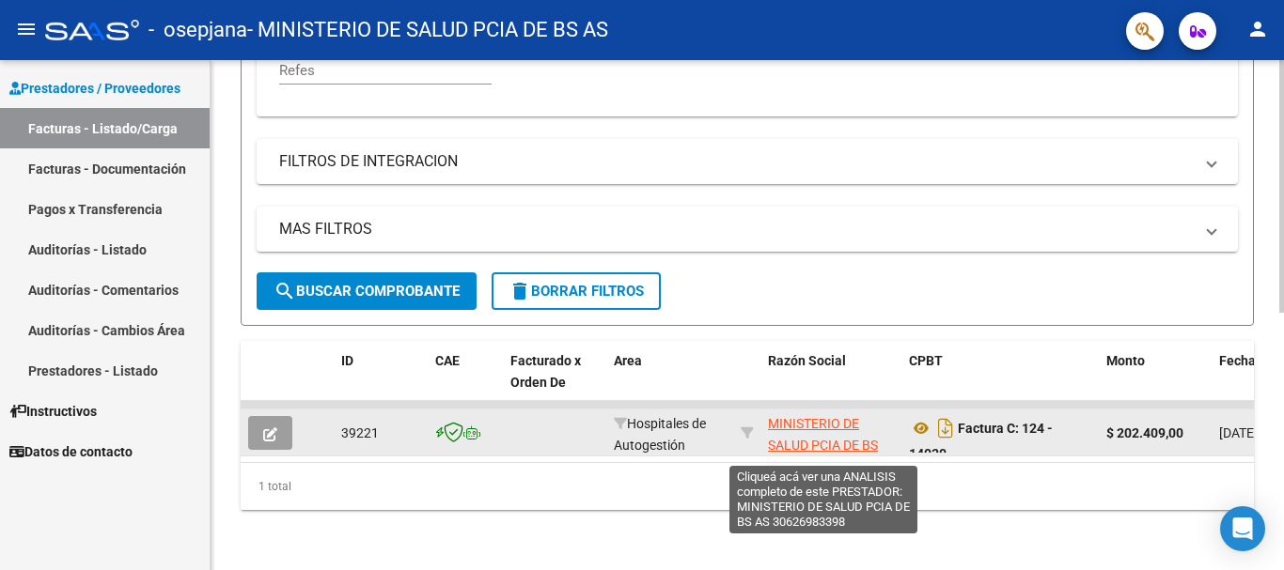
click at [796, 422] on span "MINISTERIO DE SALUD PCIA DE BS AS" at bounding box center [823, 445] width 110 height 58
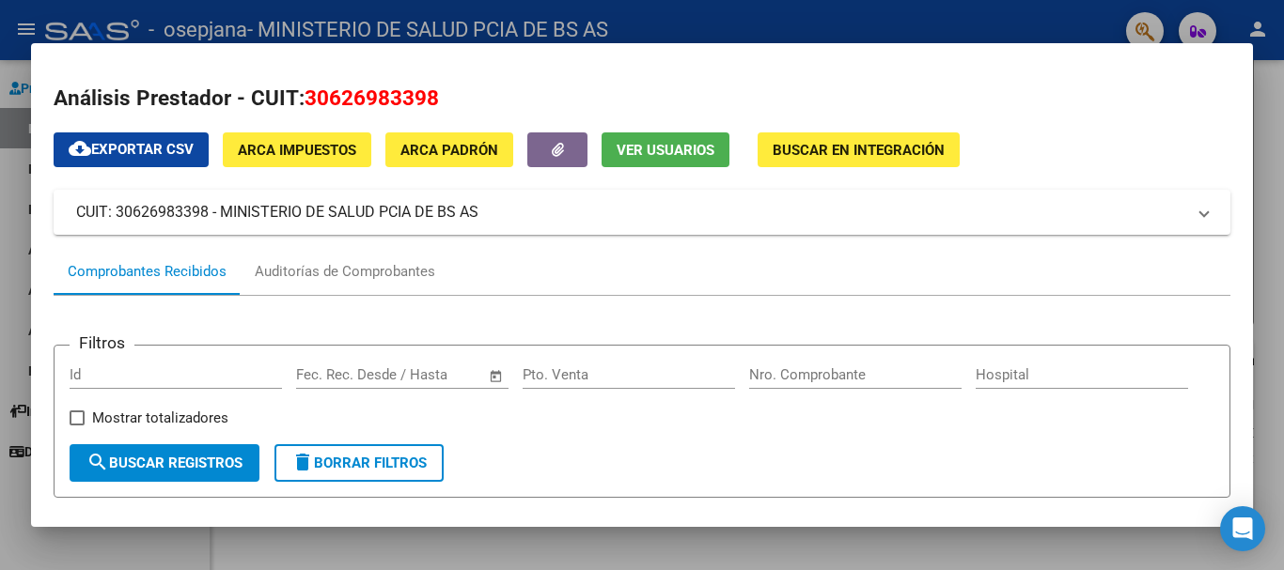
click at [0, 125] on div at bounding box center [642, 285] width 1284 height 570
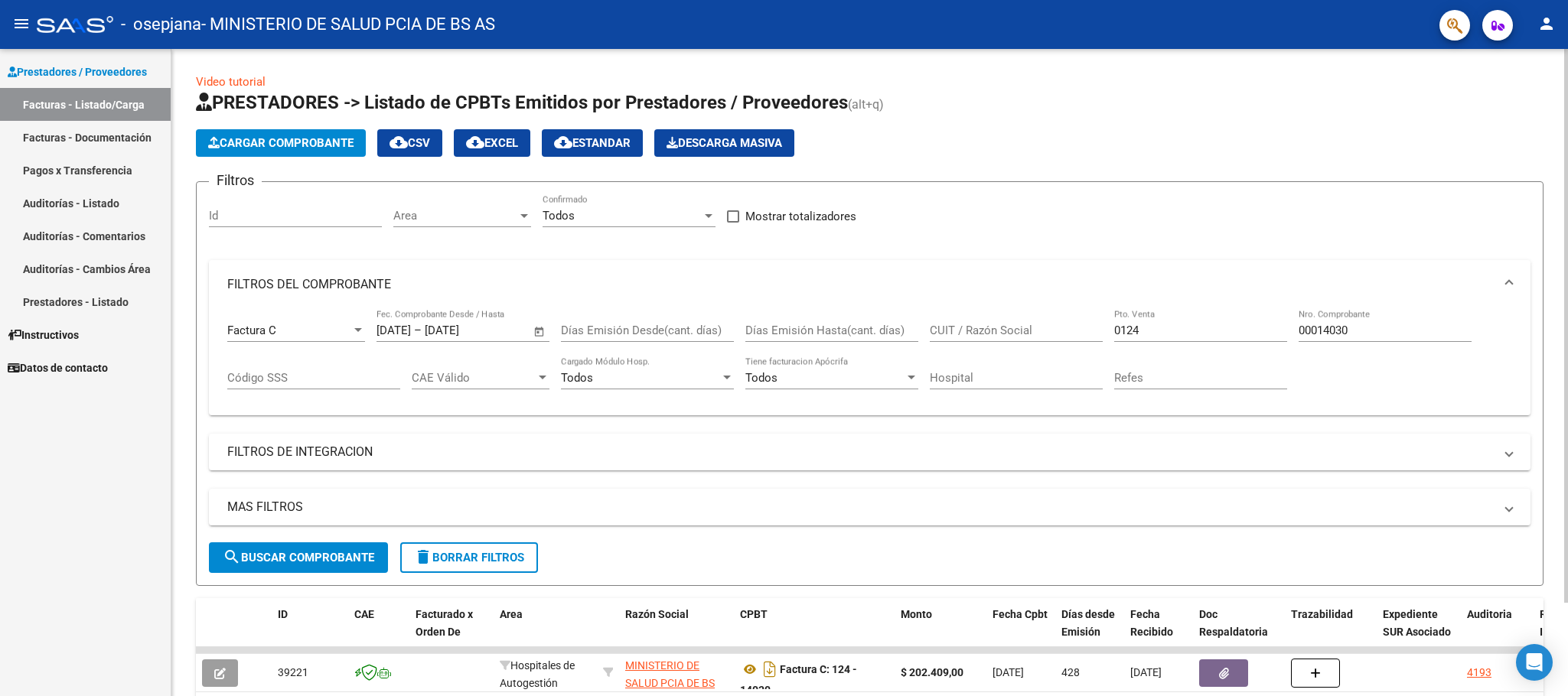
click at [476, 146] on mat-icon "cloud_download" at bounding box center [475, 142] width 19 height 19
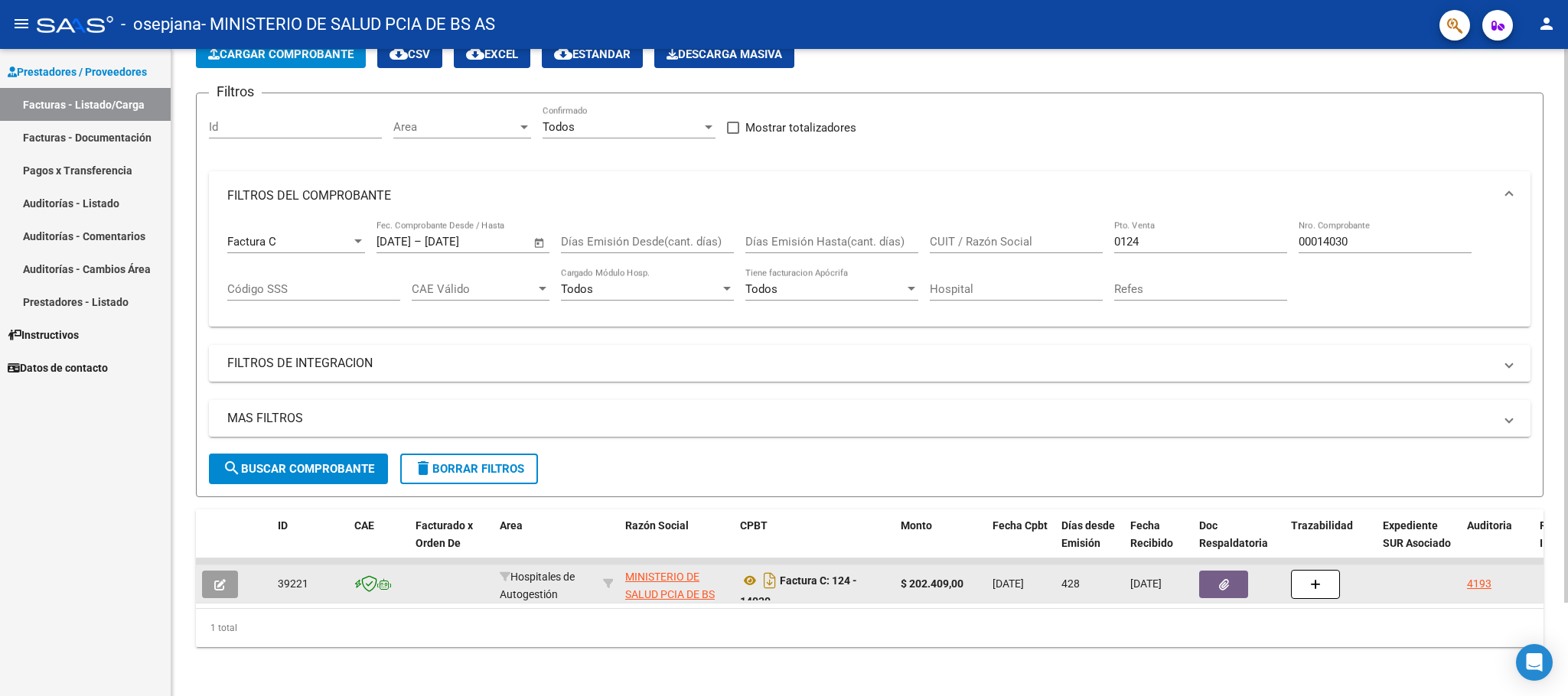
click at [352, 464] on datatable-body-cell at bounding box center [379, 584] width 61 height 37
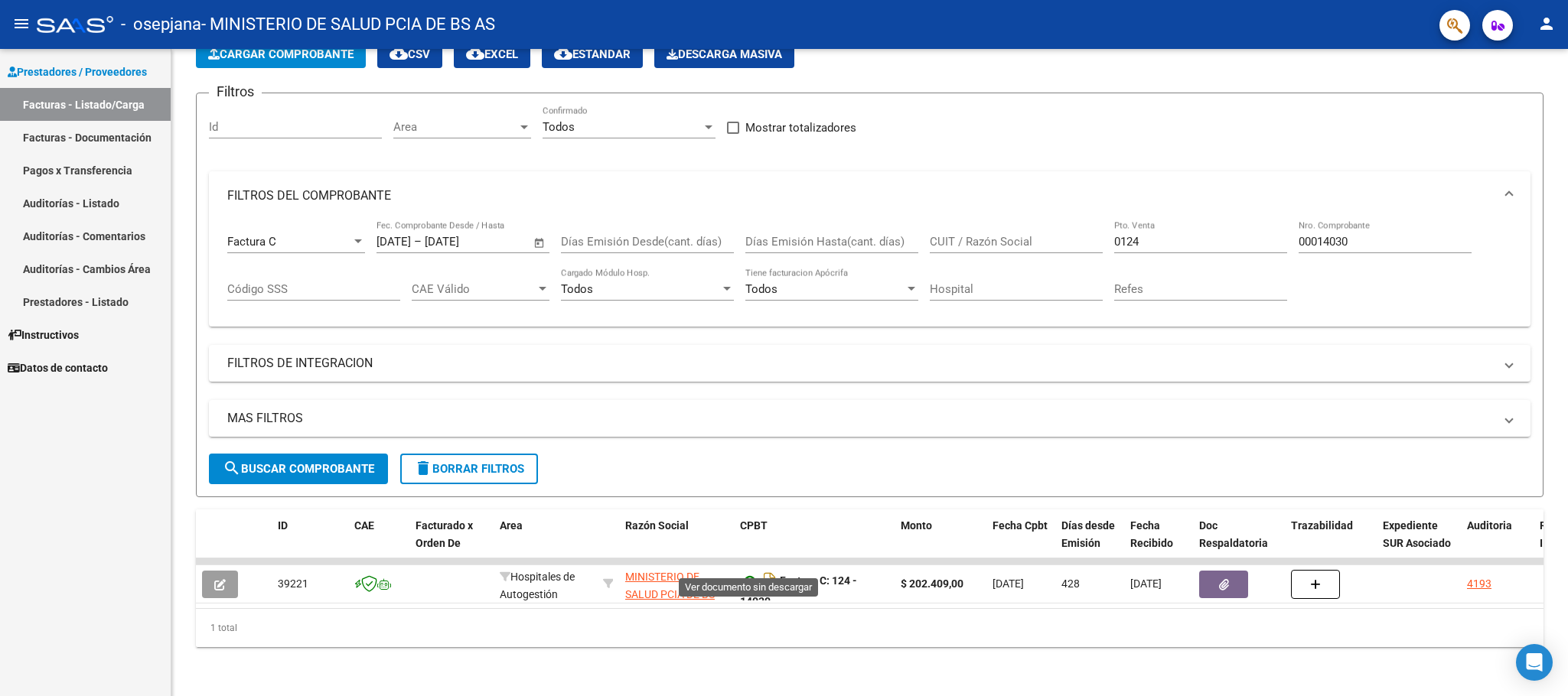
click at [748, 464] on icon at bounding box center [750, 580] width 20 height 19
click at [1045, 21] on mat-icon "person" at bounding box center [1546, 24] width 19 height 19
click at [1045, 97] on button "exit_to_app Salir" at bounding box center [1515, 101] width 94 height 37
